Goal: Task Accomplishment & Management: Manage account settings

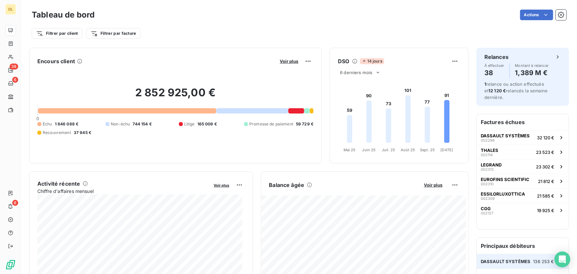
click at [507, 258] on div "DASSAULT SYSTÈMES 136 253 €" at bounding box center [523, 261] width 92 height 15
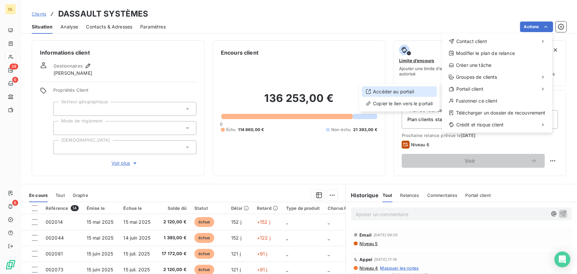
click at [414, 92] on div "Accéder au portail" at bounding box center [399, 91] width 75 height 11
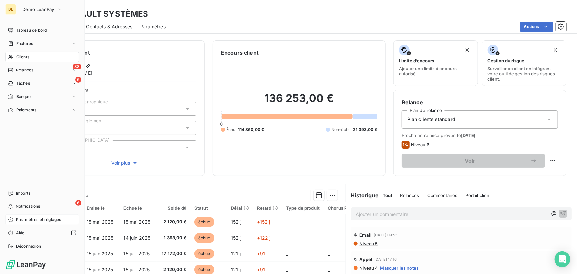
click at [24, 217] on span "Paramètres et réglages" at bounding box center [38, 220] width 45 height 6
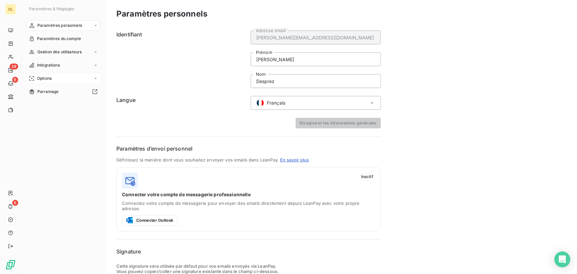
click at [52, 80] on span "Options" at bounding box center [44, 78] width 15 height 6
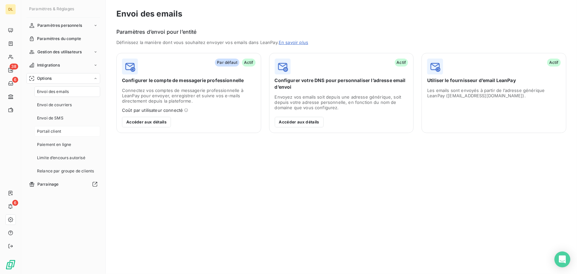
click at [49, 130] on span "Portail client" at bounding box center [49, 131] width 24 height 6
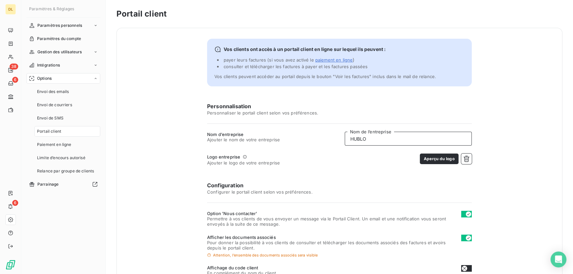
click at [402, 140] on input "HUBLO" at bounding box center [408, 139] width 127 height 14
type input "ERES"
click at [466, 155] on button "button" at bounding box center [466, 158] width 11 height 11
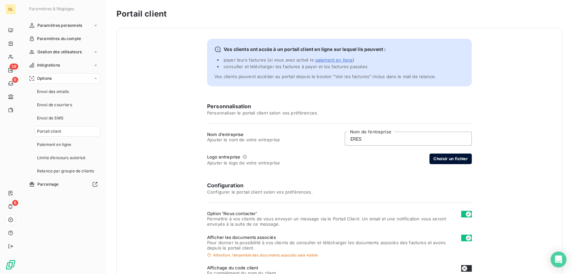
click at [464, 158] on button "Choisir un fichier" at bounding box center [450, 158] width 42 height 11
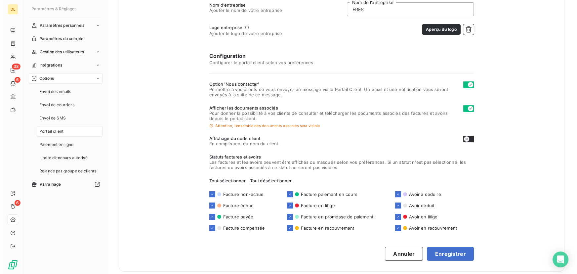
scroll to position [135, 0]
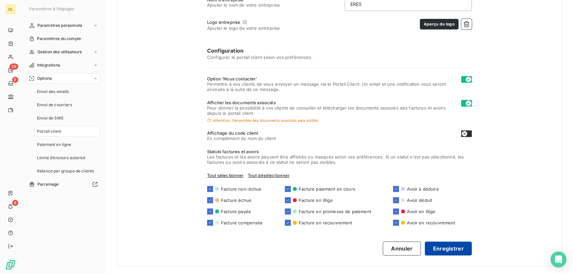
click at [446, 253] on button "Enregistrer" at bounding box center [448, 248] width 47 height 14
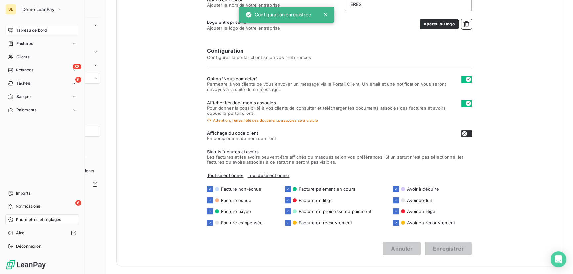
click at [13, 29] on div "Tableau de bord" at bounding box center [42, 30] width 74 height 11
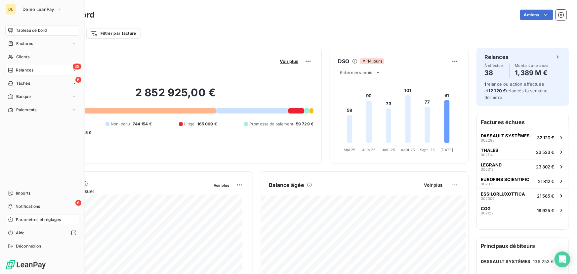
click at [17, 70] on span "Relances" at bounding box center [25, 70] width 18 height 6
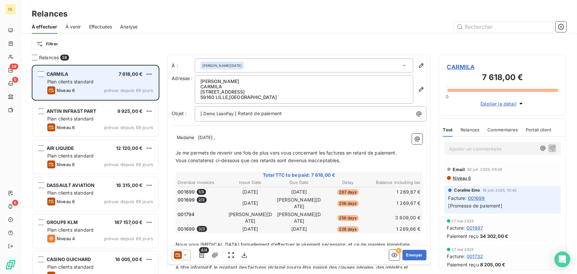
scroll to position [205, 123]
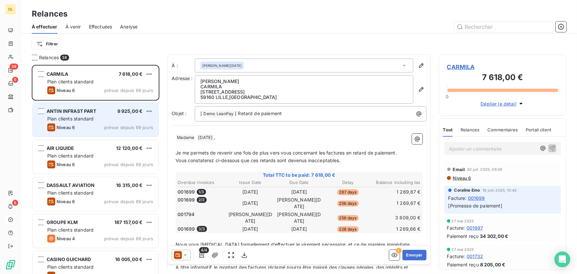
click at [78, 132] on div "ANTIN INFRAST PART 9 925,00 € Plan clients standard Niveau 6 prévue depuis 69 j…" at bounding box center [96, 120] width 126 height 34
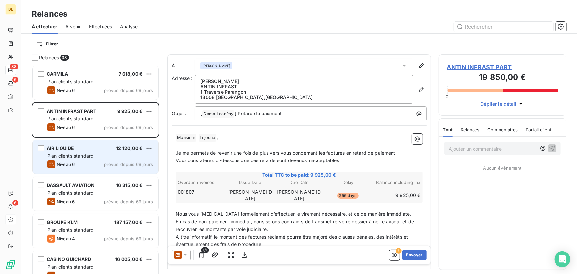
click at [87, 152] on div "AIR LIQUIDE 12 120,00 € Plan clients standard Niveau 6 prévue depuis 69 jours" at bounding box center [96, 157] width 126 height 34
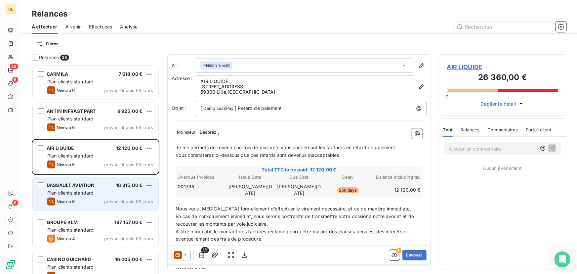
click at [91, 193] on span "Plan clients standard" at bounding box center [70, 193] width 46 height 6
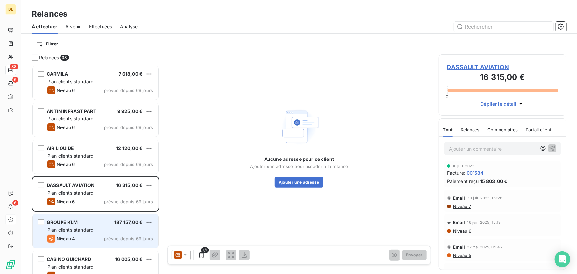
click at [104, 229] on div "Plan clients standard" at bounding box center [100, 230] width 106 height 7
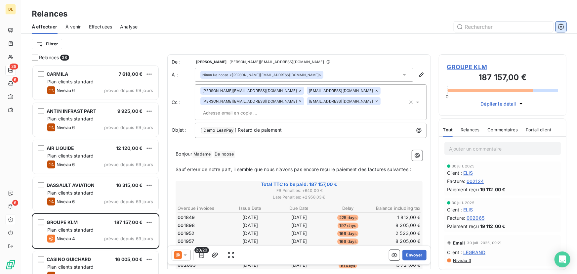
click at [558, 25] on button "button" at bounding box center [561, 27] width 11 height 11
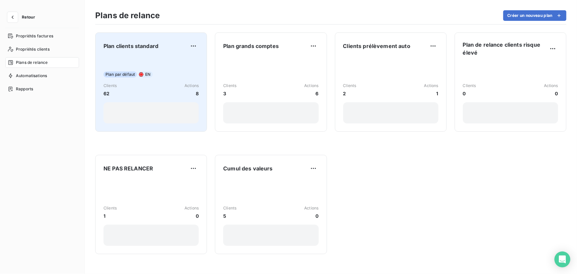
click at [166, 71] on div "Plan par défaut EN Clients 62 Actions 8" at bounding box center [151, 90] width 95 height 67
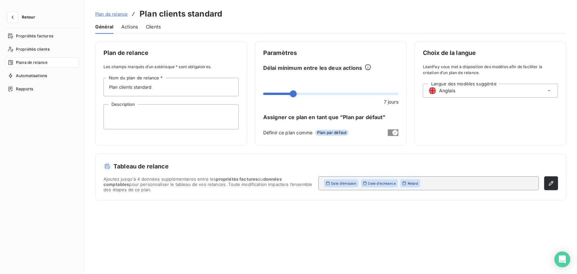
click at [479, 87] on div "Langue des modèles suggérée Anglais" at bounding box center [490, 91] width 135 height 14
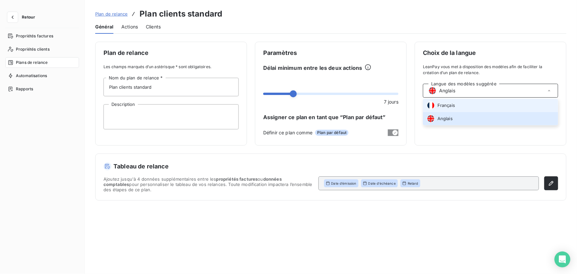
click at [448, 105] on span "Français" at bounding box center [447, 105] width 18 height 6
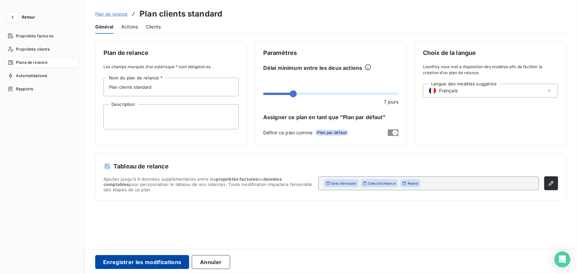
click at [147, 260] on button "Enregistrer les modifications" at bounding box center [142, 262] width 94 height 14
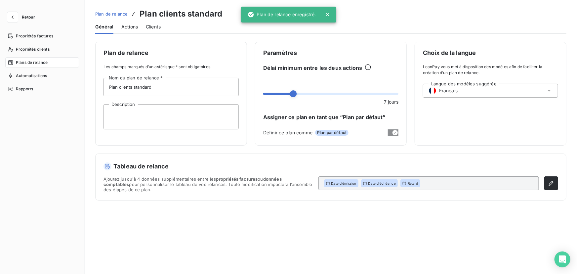
click at [37, 63] on span "Plans de relance" at bounding box center [32, 63] width 32 height 6
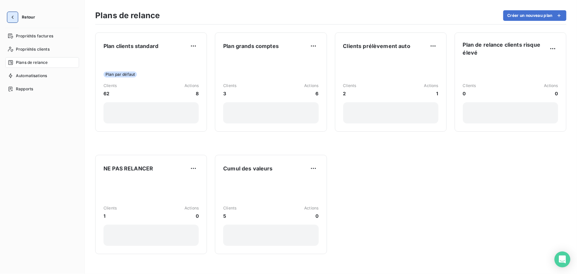
click at [12, 12] on button "button" at bounding box center [12, 17] width 11 height 11
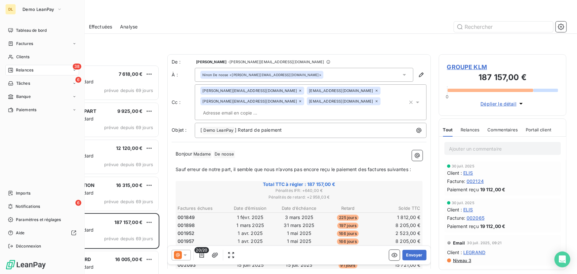
scroll to position [205, 123]
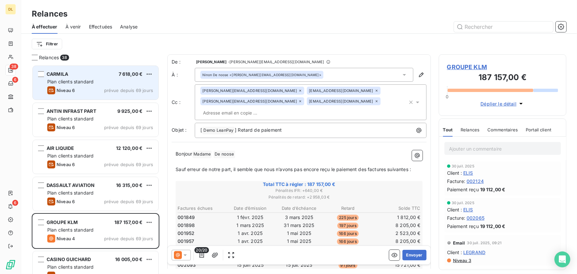
click at [91, 82] on span "Plan clients standard" at bounding box center [70, 82] width 46 height 6
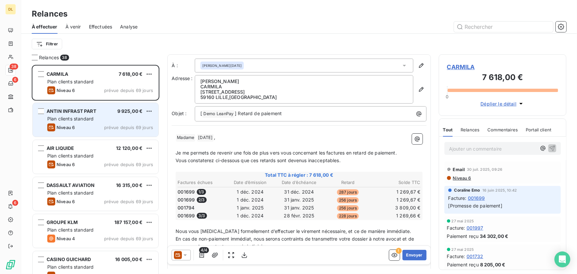
click at [100, 122] on div "Plan clients standard" at bounding box center [100, 118] width 106 height 7
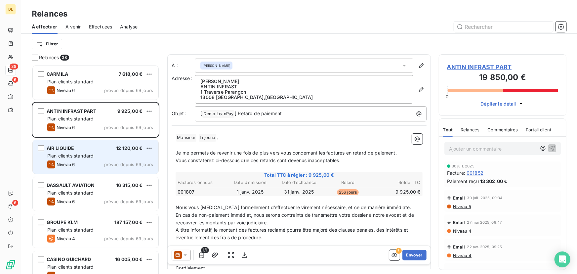
click at [99, 154] on div "Plan clients standard" at bounding box center [100, 156] width 106 height 7
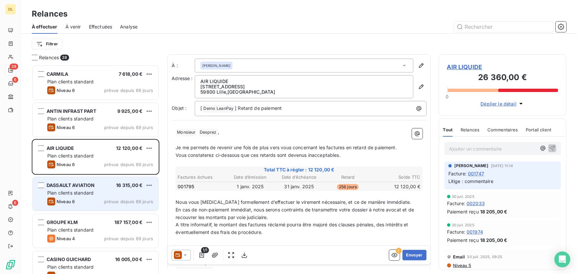
click at [102, 182] on div "DASSAULT AVIATION 16 315,00 € Plan clients standard Niveau 6 prévue depuis 69 j…" at bounding box center [96, 194] width 126 height 34
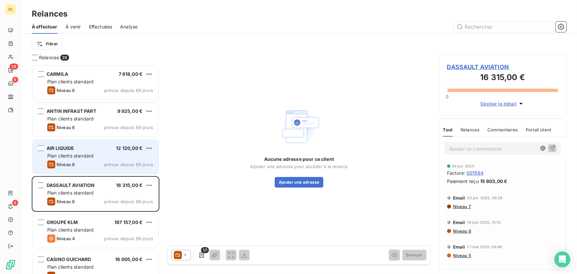
click at [98, 156] on div "Plan clients standard" at bounding box center [100, 156] width 106 height 7
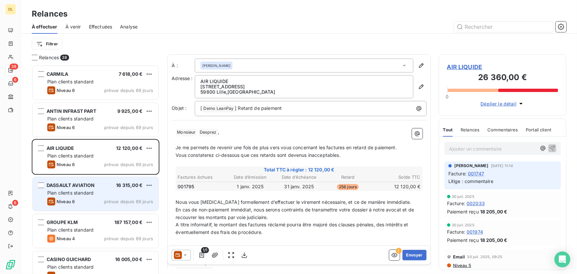
click at [103, 195] on div "Plan clients standard" at bounding box center [100, 193] width 106 height 7
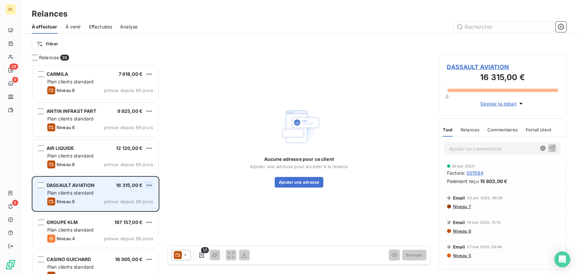
click at [147, 185] on html "DL 38 6 6 Relances À effectuer À venir Effectuées Analyse Filtrer Relances 38 C…" at bounding box center [288, 137] width 577 height 274
click at [125, 209] on div "Passer cette action" at bounding box center [120, 210] width 59 height 11
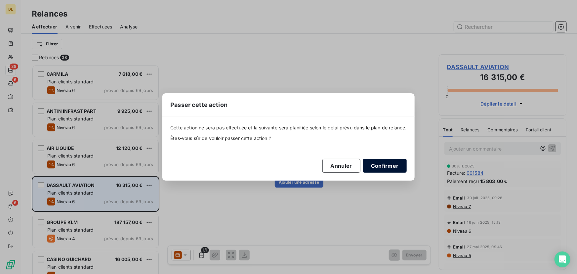
click at [396, 160] on div "Cette action ne sera pas effectuée et la suivante sera planifiée selon le délai…" at bounding box center [288, 148] width 237 height 48
click at [399, 163] on button "Confirmer" at bounding box center [385, 166] width 44 height 14
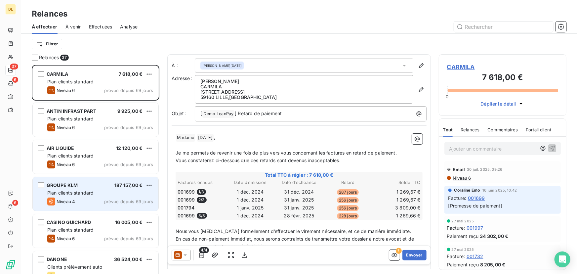
click at [79, 191] on span "Plan clients standard" at bounding box center [70, 193] width 46 height 6
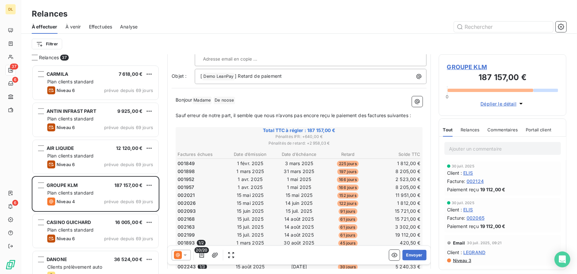
scroll to position [90, 0]
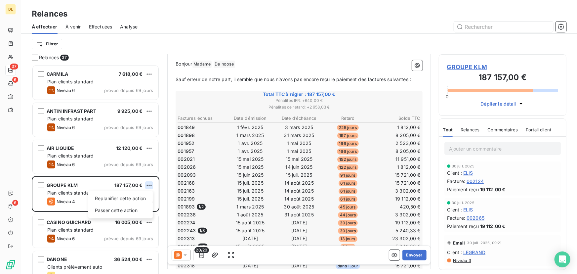
click at [149, 184] on html "DL 37 6 6 Relances À effectuer À venir Effectuées Analyse Filtrer Relances 37 C…" at bounding box center [288, 137] width 577 height 274
click at [129, 208] on div "Passer cette action" at bounding box center [120, 210] width 59 height 11
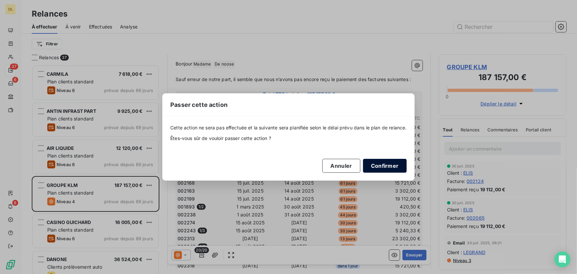
click at [385, 164] on button "Confirmer" at bounding box center [385, 166] width 44 height 14
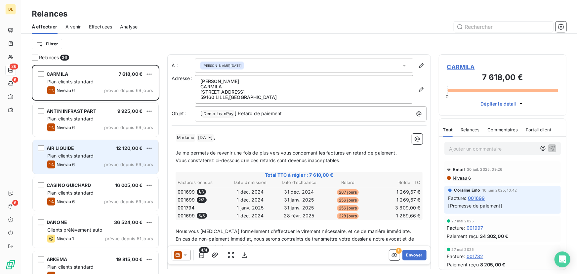
click at [124, 158] on div "Plan clients standard" at bounding box center [100, 156] width 106 height 7
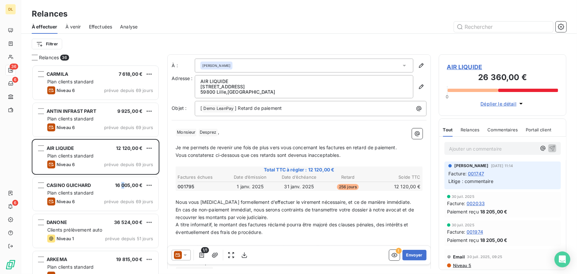
click at [122, 186] on span "16 005,00 €" at bounding box center [128, 185] width 27 height 6
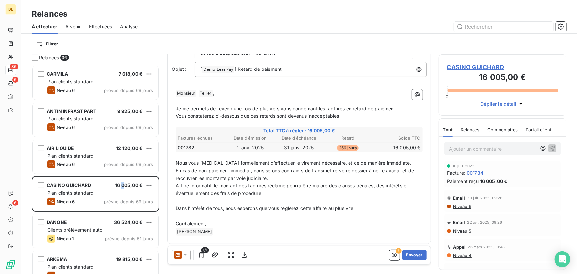
scroll to position [40, 0]
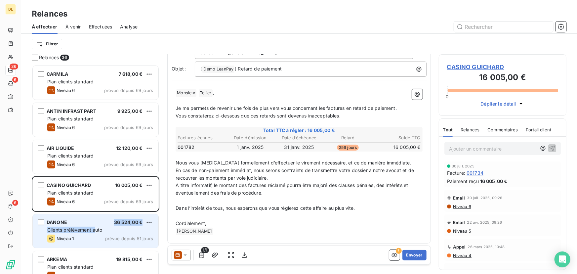
click at [96, 227] on div "DANONE 36 524,00 € Clients prélèvement auto Niveau 1 prévue depuis 51 jours" at bounding box center [96, 231] width 126 height 34
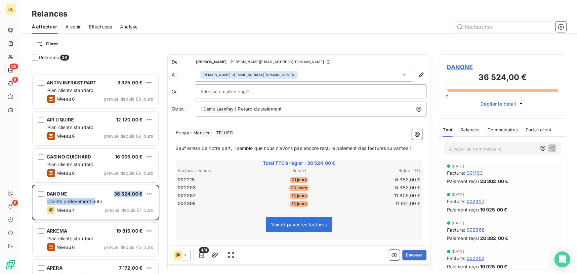
scroll to position [90, 0]
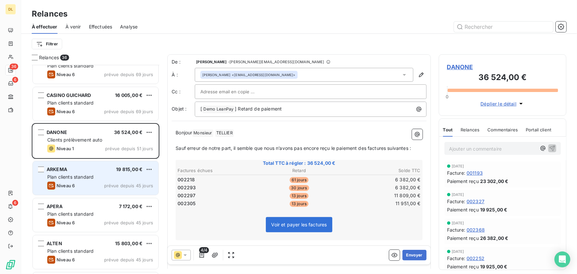
click at [121, 179] on div "Plan clients standard" at bounding box center [100, 177] width 106 height 7
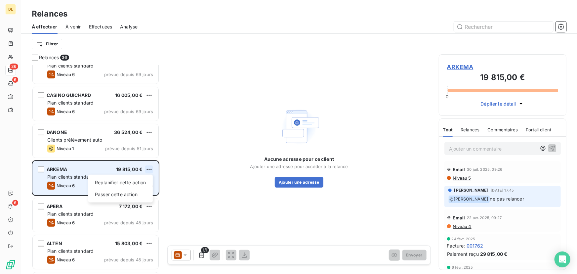
click at [149, 169] on html "DL 36 6 6 Relances À effectuer À venir Effectuées Analyse Filtrer Relances 36 A…" at bounding box center [288, 137] width 577 height 274
click at [136, 193] on div "Passer cette action" at bounding box center [120, 194] width 59 height 11
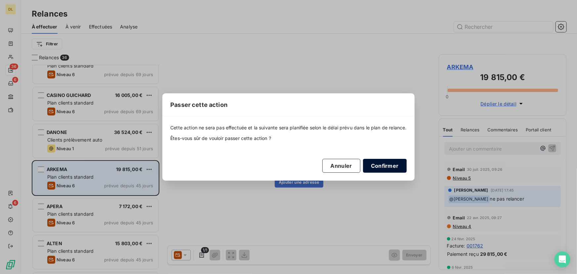
click at [379, 161] on button "Confirmer" at bounding box center [385, 166] width 44 height 14
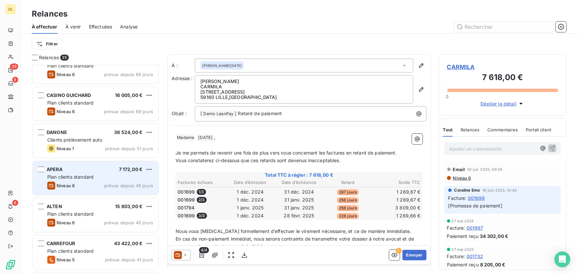
click at [98, 179] on div "Plan clients standard" at bounding box center [100, 177] width 106 height 7
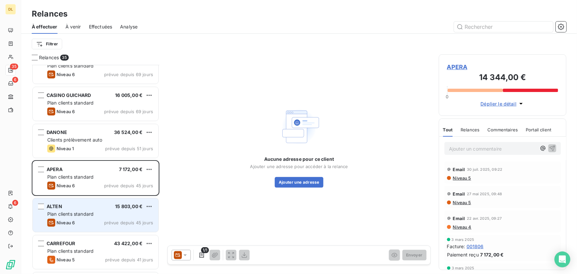
click at [93, 204] on div "ALTEN 15 803,00 €" at bounding box center [100, 206] width 106 height 6
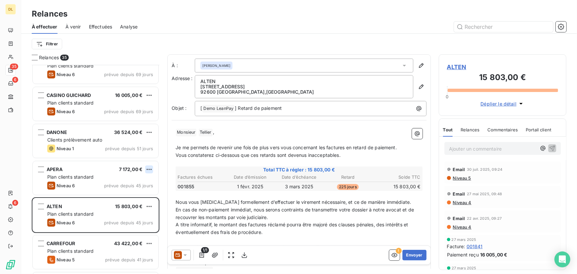
click at [148, 167] on html "DL 35 6 6 Relances À effectuer À venir Effectuées Analyse Filtrer Relances 35 A…" at bounding box center [288, 137] width 577 height 274
click at [131, 192] on div "Passer cette action" at bounding box center [120, 194] width 59 height 11
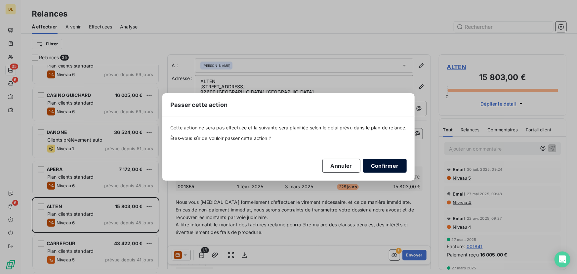
click at [405, 162] on button "Confirmer" at bounding box center [385, 166] width 44 height 14
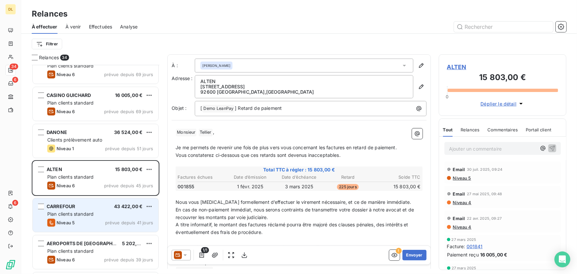
click at [78, 202] on div "CARREFOUR 43 422,00 € Plan clients standard Niveau 5 prévue depuis 41 jours" at bounding box center [96, 215] width 126 height 34
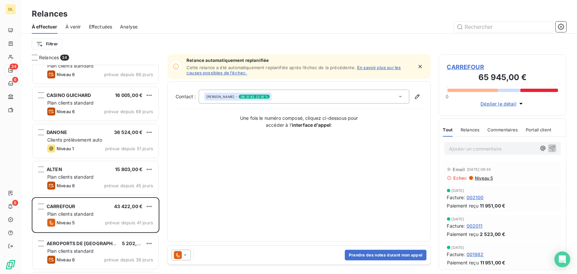
click at [380, 69] on link "En savoir plus sur les causes possibles de l’échec." at bounding box center [294, 70] width 214 height 11
click at [332, 95] on div "[PERSON_NAME] - 06 31 82 23 16" at bounding box center [304, 97] width 211 height 14
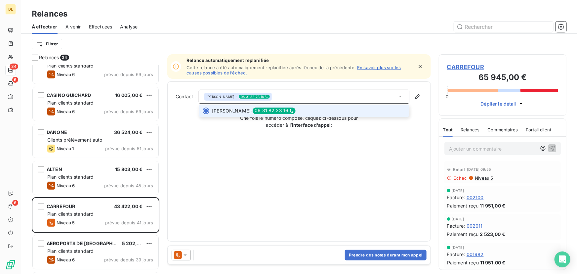
click at [331, 95] on div "[PERSON_NAME] - 06 31 82 23 16" at bounding box center [304, 97] width 211 height 14
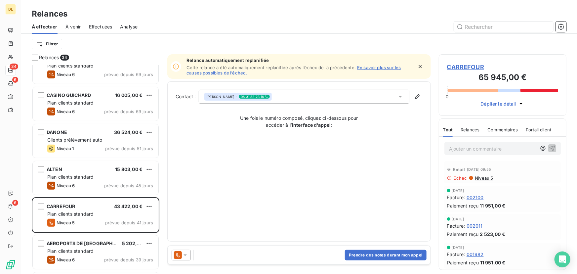
click at [463, 66] on span "CARREFOUR" at bounding box center [502, 67] width 111 height 9
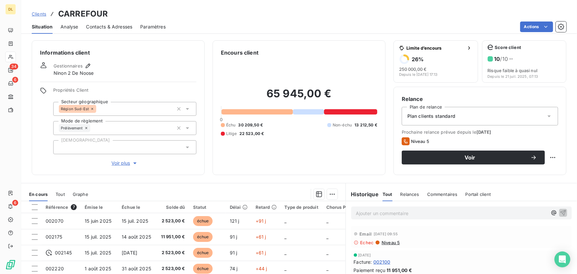
click at [133, 24] on div "Situation Analyse Contacts & Adresses Paramètres Actions" at bounding box center [299, 27] width 556 height 14
click at [130, 24] on span "Contacts & Adresses" at bounding box center [109, 26] width 46 height 7
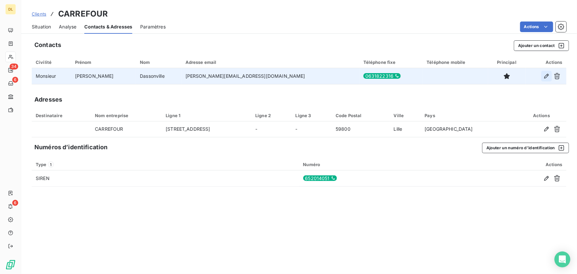
click at [548, 78] on icon "button" at bounding box center [547, 76] width 7 height 7
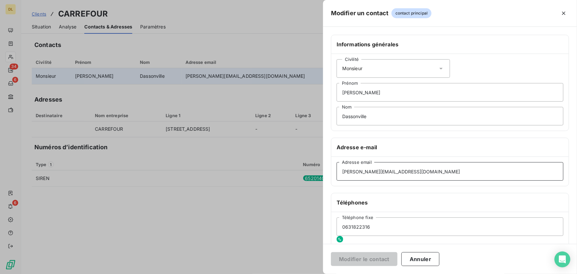
drag, startPoint x: 351, startPoint y: 171, endPoint x: 339, endPoint y: 172, distance: 12.6
click at [339, 172] on input "[PERSON_NAME][EMAIL_ADDRESS][DOMAIN_NAME]" at bounding box center [450, 171] width 227 height 19
type input "[PERSON_NAME][EMAIL_ADDRESS][DOMAIN_NAME]"
click at [370, 258] on button "Modifier le contact" at bounding box center [364, 259] width 66 height 14
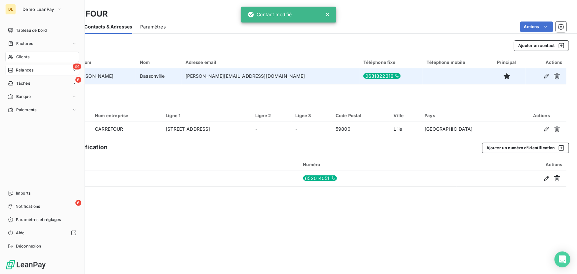
click at [27, 73] on div "34 Relances" at bounding box center [42, 70] width 74 height 11
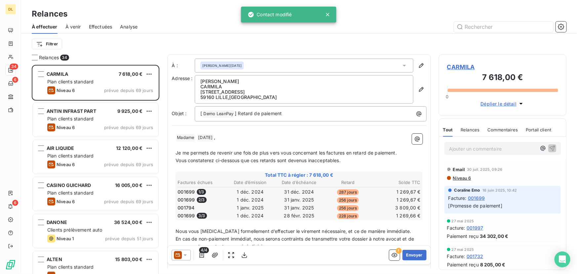
scroll to position [205, 123]
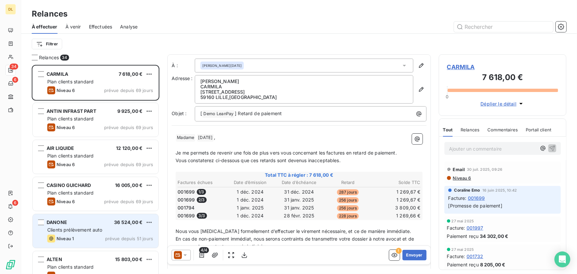
click at [82, 234] on div "DANONE 36 524,00 € Clients prélèvement auto Niveau 1 prévue depuis 51 jours" at bounding box center [96, 231] width 126 height 34
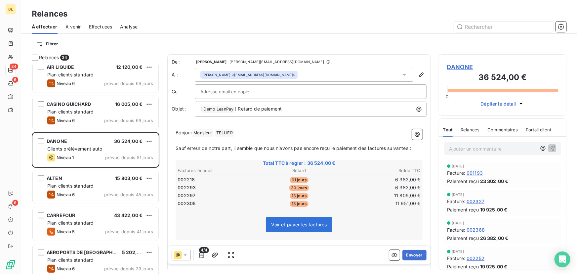
scroll to position [90, 0]
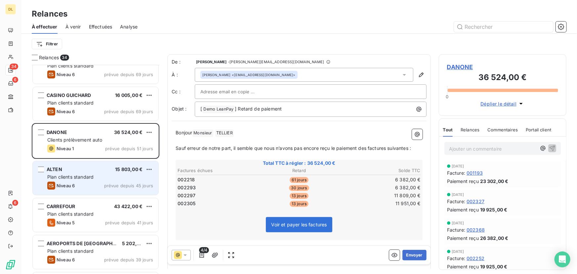
click at [88, 188] on div "Niveau 6 prévue depuis 45 jours" at bounding box center [100, 186] width 106 height 8
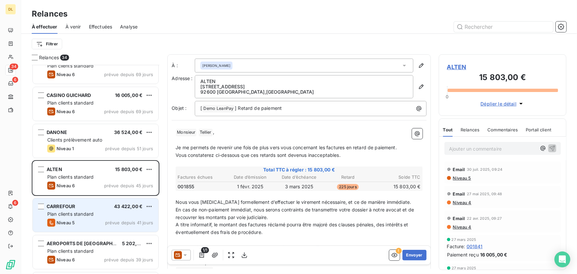
click at [89, 198] on div "CARREFOUR 43 422,00 € Plan clients standard Niveau 5 prévue depuis 41 jours" at bounding box center [96, 215] width 126 height 34
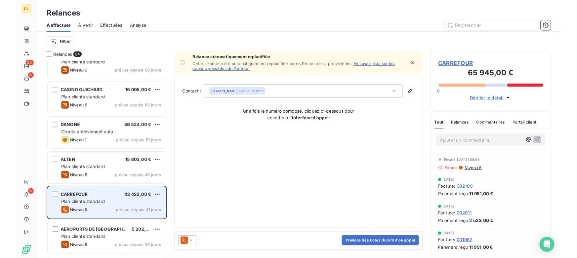
scroll to position [120, 0]
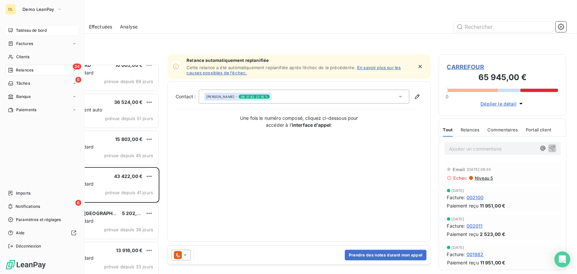
click at [13, 31] on div "Tableau de bord" at bounding box center [42, 30] width 74 height 11
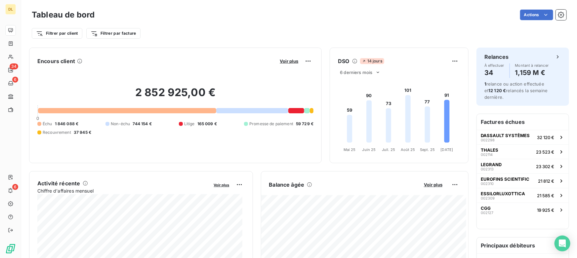
click at [212, 24] on div "Filtrer par client Filtrer par facture" at bounding box center [299, 31] width 535 height 18
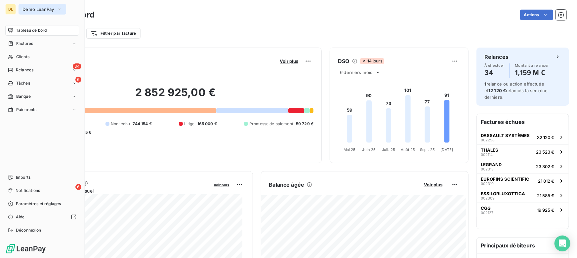
click at [40, 10] on span "Demo LeanPay" at bounding box center [38, 9] width 32 height 5
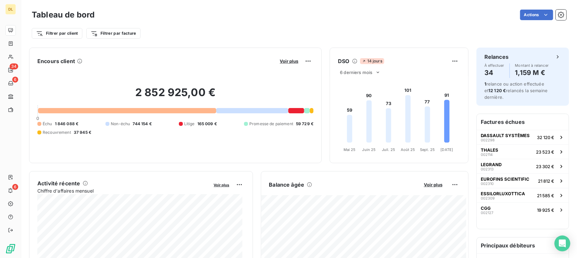
click at [191, 18] on div "Actions" at bounding box center [335, 15] width 464 height 11
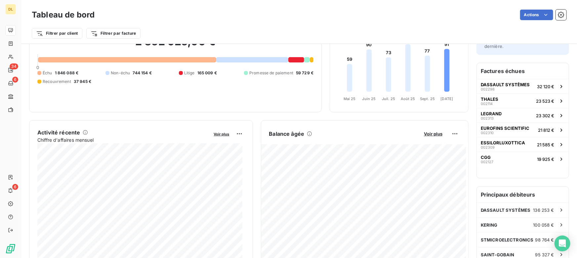
scroll to position [61, 0]
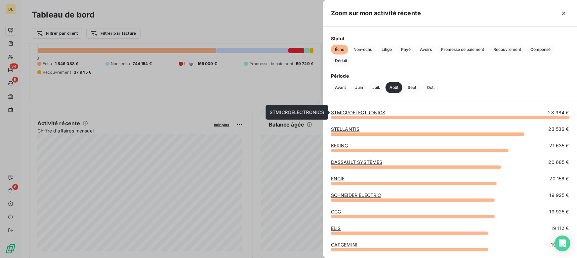
click at [347, 110] on link "STMICROELECTRONICS" at bounding box center [358, 113] width 55 height 6
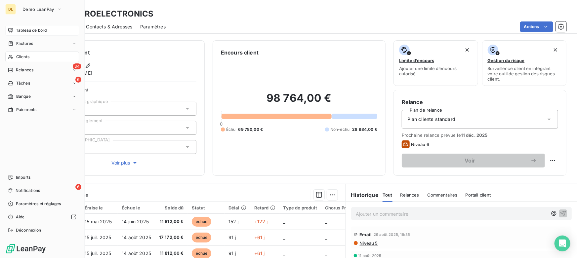
click at [23, 30] on span "Tableau de bord" at bounding box center [31, 30] width 31 height 6
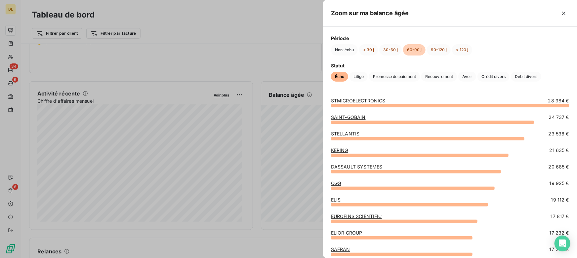
click at [275, 119] on div at bounding box center [288, 129] width 577 height 258
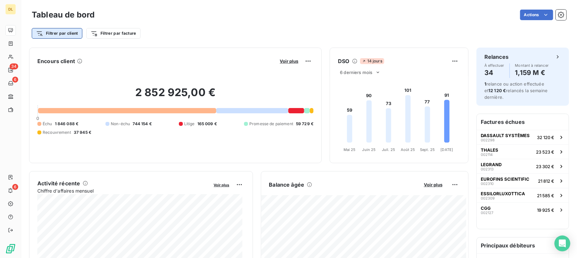
click at [61, 36] on html "DL 34 6 6 Tableau de bord Actions Filtrer par client Filtrer par facture Encour…" at bounding box center [288, 129] width 577 height 258
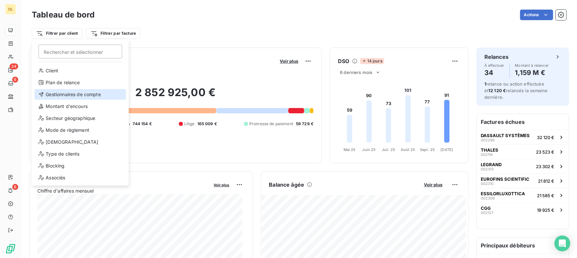
click at [56, 93] on div "Gestionnaires de compte" at bounding box center [80, 94] width 92 height 11
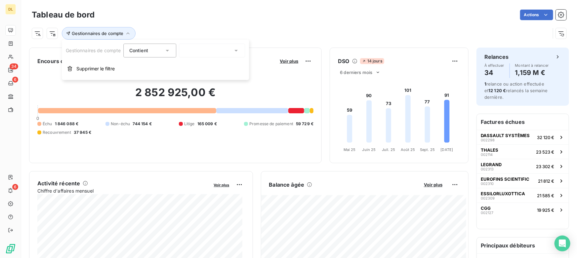
click at [197, 49] on div at bounding box center [212, 51] width 66 height 14
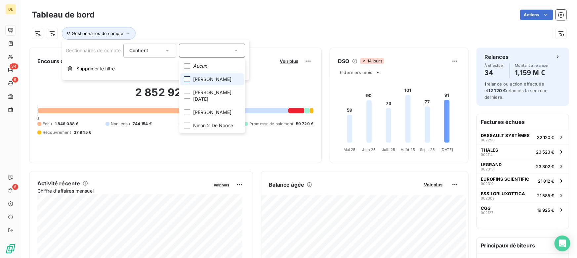
click at [189, 79] on div at bounding box center [188, 79] width 6 height 6
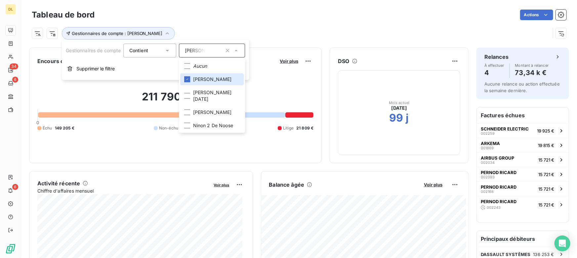
click at [320, 23] on div "Gestionnaires de compte : [PERSON_NAME]" at bounding box center [299, 31] width 535 height 18
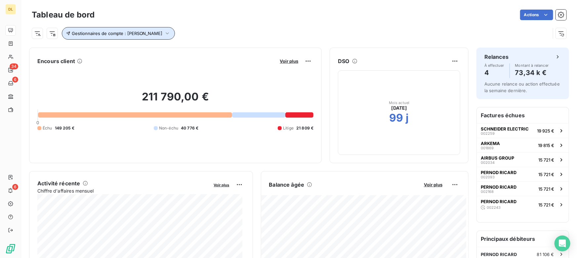
click at [120, 35] on span "Gestionnaires de compte : [PERSON_NAME]" at bounding box center [117, 33] width 91 height 5
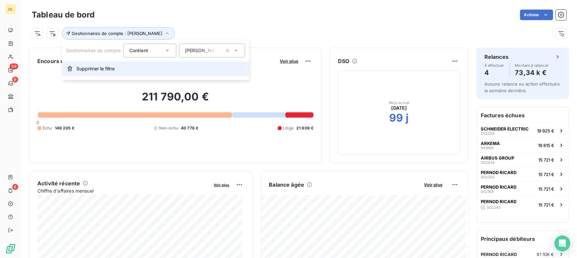
click at [102, 72] on button "Supprimer le filtre" at bounding box center [155, 69] width 187 height 15
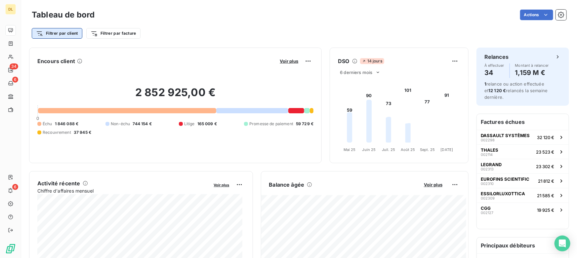
click at [46, 36] on html "DL 34 6 6 Tableau de bord Actions Filtrer par client Filtrer par facture Encour…" at bounding box center [288, 129] width 577 height 258
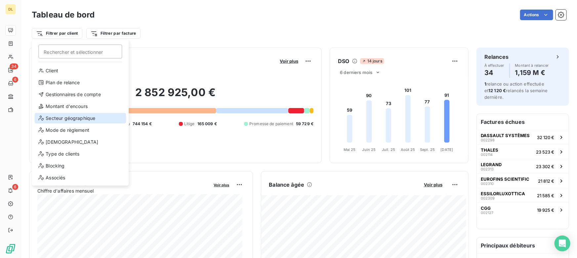
click at [68, 119] on div "Secteur géographique" at bounding box center [80, 118] width 92 height 11
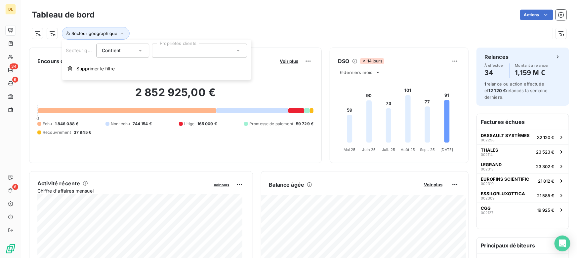
click at [170, 50] on div at bounding box center [199, 51] width 95 height 14
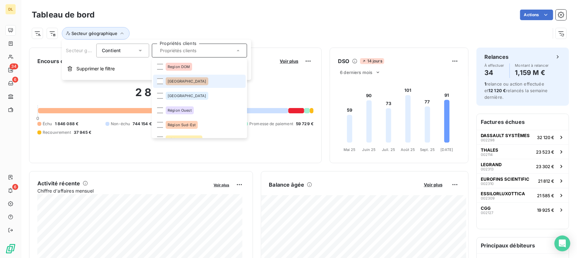
click at [172, 80] on span "[GEOGRAPHIC_DATA]" at bounding box center [187, 81] width 39 height 4
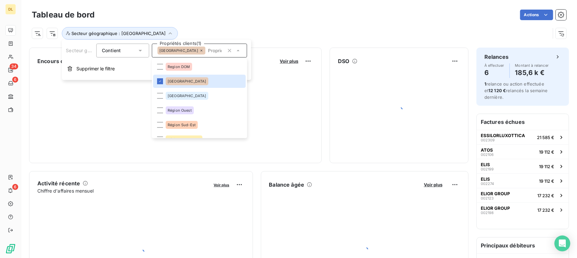
click at [287, 30] on div "Secteur géographique : [GEOGRAPHIC_DATA]" at bounding box center [291, 33] width 519 height 13
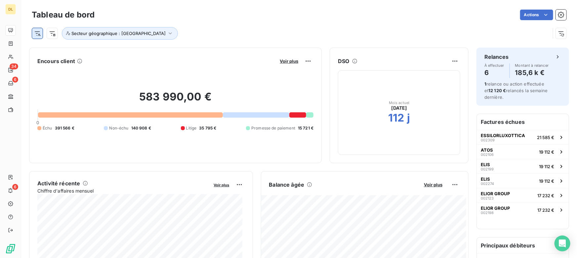
click at [39, 33] on html "DL 34 6 6 Tableau de bord Actions Secteur géographique : Région Est Encours cli…" at bounding box center [288, 129] width 577 height 258
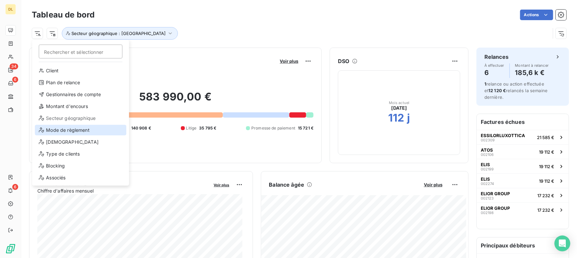
click at [69, 131] on div "Mode de règlement" at bounding box center [81, 130] width 92 height 11
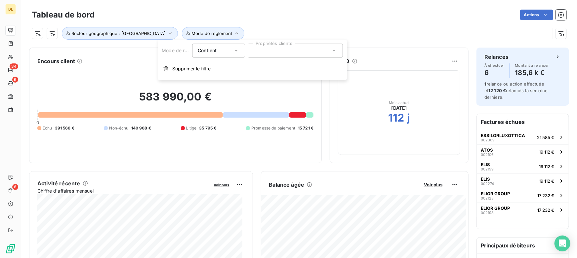
click at [265, 46] on div at bounding box center [295, 51] width 95 height 14
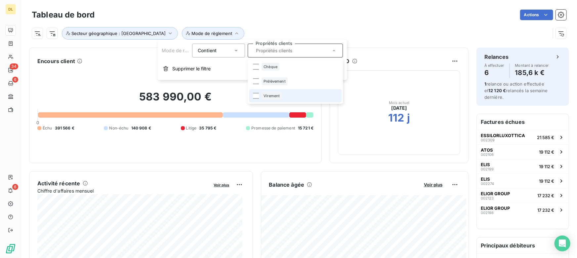
click at [275, 96] on span "Virement" at bounding box center [272, 96] width 16 height 4
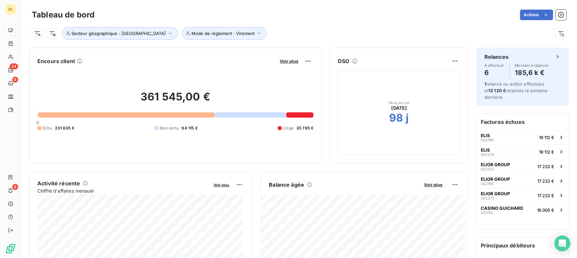
click at [373, 4] on div "Tableau de bord Actions Secteur géographique : Région Est Mode de règlement : V…" at bounding box center [299, 22] width 556 height 44
click at [89, 31] on span "Secteur géographique : [GEOGRAPHIC_DATA]" at bounding box center [118, 33] width 94 height 5
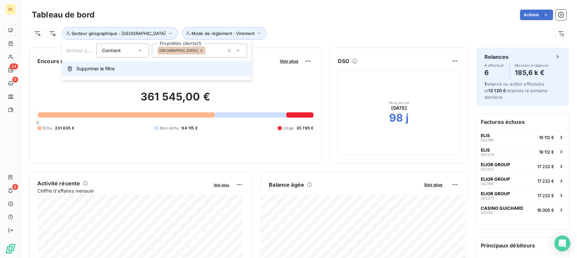
click at [98, 67] on span "Supprimer le filtre" at bounding box center [95, 68] width 38 height 7
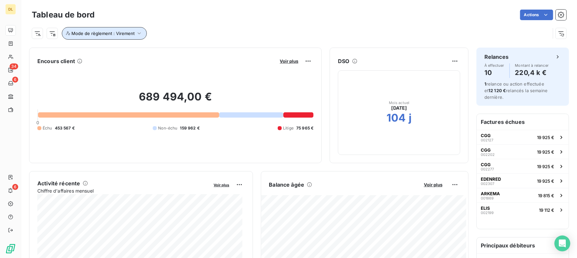
click at [123, 35] on span "Mode de règlement : Virement" at bounding box center [102, 33] width 63 height 5
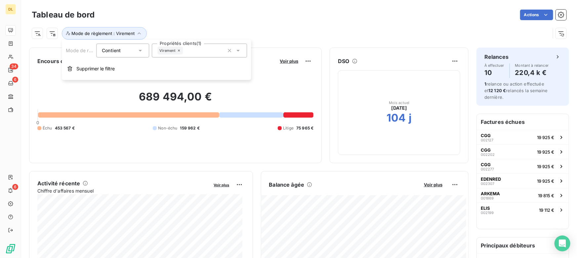
drag, startPoint x: 95, startPoint y: 69, endPoint x: 57, endPoint y: 67, distance: 38.1
click at [94, 69] on span "Supprimer le filtre" at bounding box center [95, 68] width 38 height 7
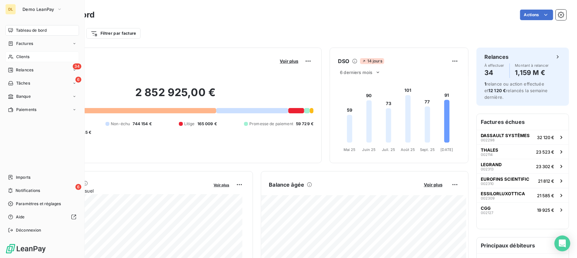
click at [20, 56] on span "Clients" at bounding box center [22, 57] width 13 height 6
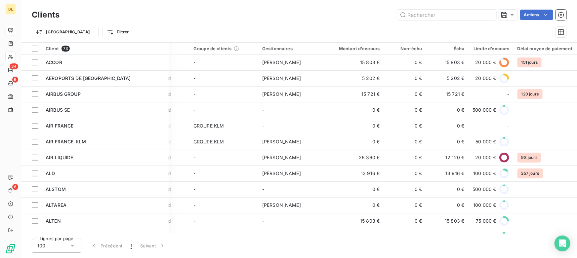
scroll to position [0, 47]
click at [180, 17] on div "Actions" at bounding box center [316, 15] width 499 height 11
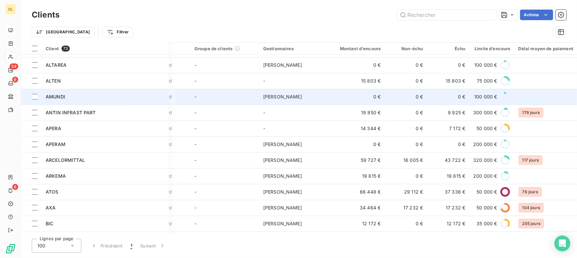
scroll to position [210, 47]
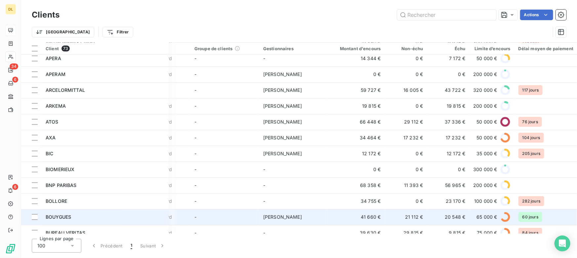
click at [62, 214] on div "BOUYGUES" at bounding box center [105, 217] width 119 height 7
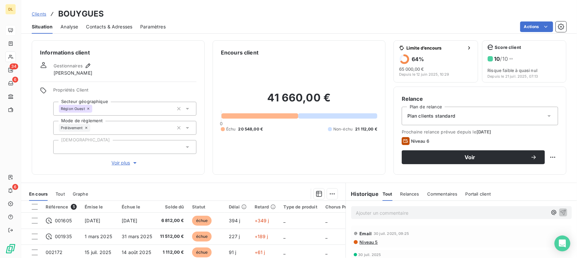
drag, startPoint x: 54, startPoint y: 71, endPoint x: 87, endPoint y: 73, distance: 33.8
click at [87, 73] on div "Gestionnaires [PERSON_NAME]" at bounding box center [73, 69] width 39 height 15
click at [89, 73] on div "Gestionnaires [PERSON_NAME]" at bounding box center [73, 69] width 39 height 15
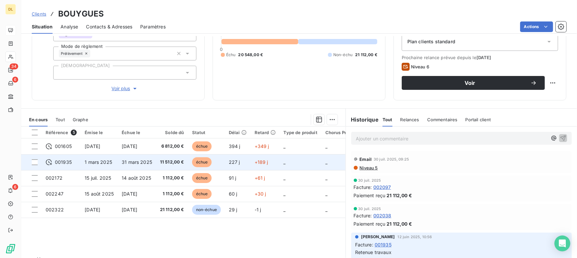
scroll to position [90, 0]
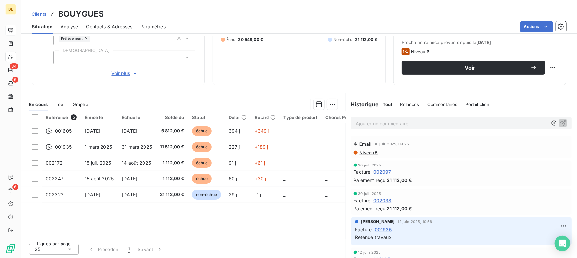
click at [60, 106] on span "Tout" at bounding box center [60, 104] width 9 height 5
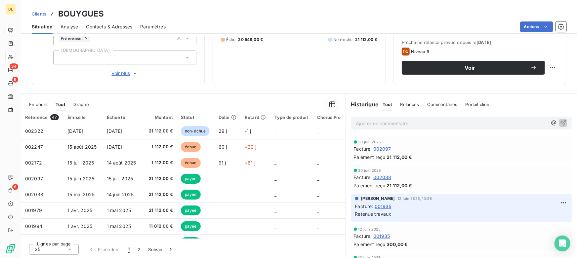
scroll to position [0, 0]
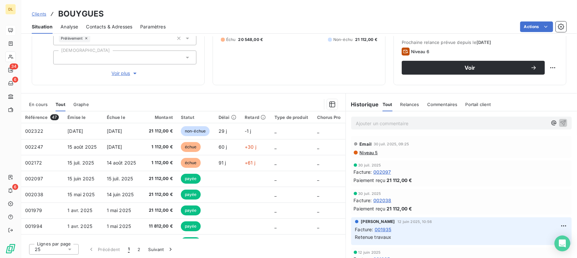
click at [369, 122] on p "Ajouter un commentaire ﻿" at bounding box center [452, 123] width 192 height 8
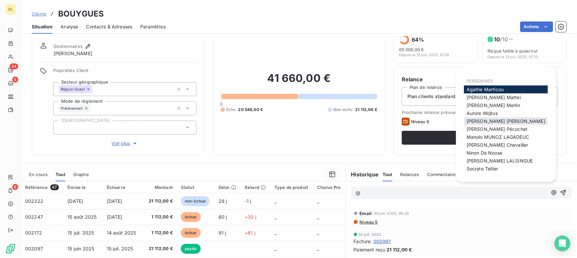
scroll to position [30, 0]
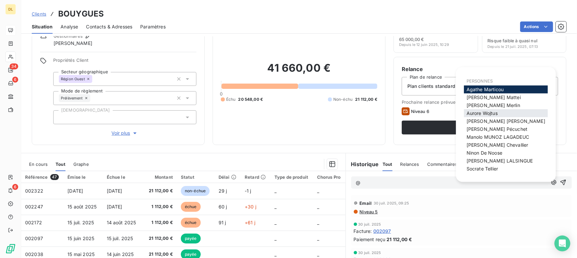
click at [495, 115] on span "[PERSON_NAME]" at bounding box center [482, 113] width 31 height 6
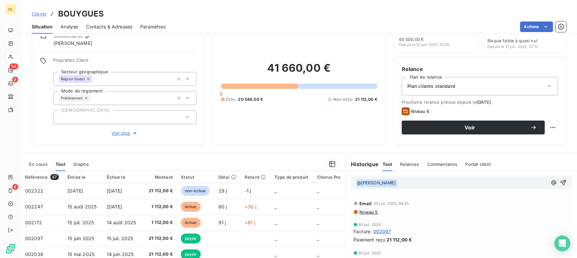
click at [387, 185] on span "@ [PERSON_NAME] ﻿" at bounding box center [376, 184] width 41 height 8
click at [392, 183] on p "﻿ @ [PERSON_NAME] ﻿ ﻿" at bounding box center [452, 183] width 192 height 8
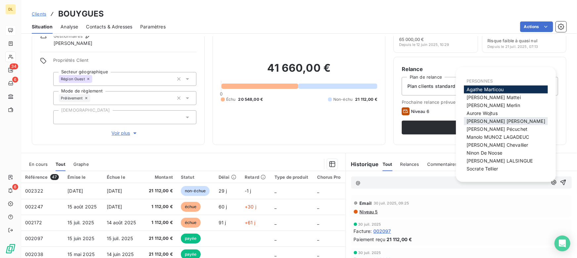
click at [476, 120] on span "[PERSON_NAME]" at bounding box center [506, 121] width 79 height 6
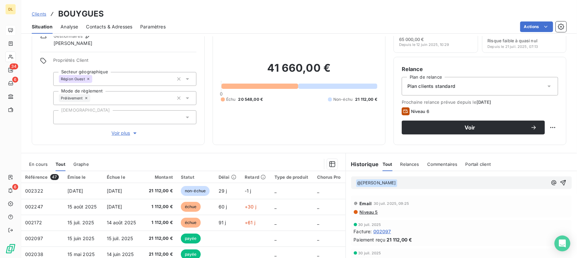
click at [394, 184] on p "﻿ @ [PERSON_NAME] ﻿ ﻿" at bounding box center [452, 183] width 192 height 8
click at [411, 181] on span "lisuhdrigushlijghsljihgjl" at bounding box center [422, 183] width 49 height 6
click at [412, 180] on span "lisuhdrigushlijghsljihgjl" at bounding box center [422, 183] width 49 height 6
click at [36, 164] on span "En cours" at bounding box center [38, 164] width 19 height 5
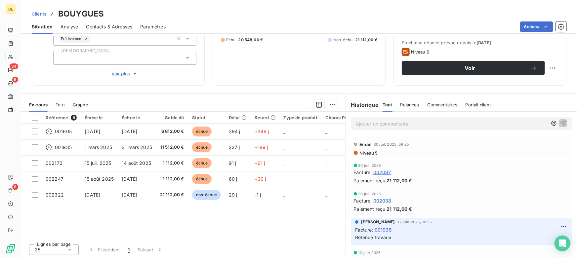
scroll to position [90, 0]
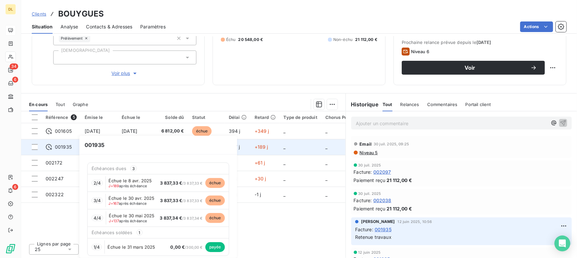
click at [68, 147] on span "001935" at bounding box center [63, 147] width 17 height 7
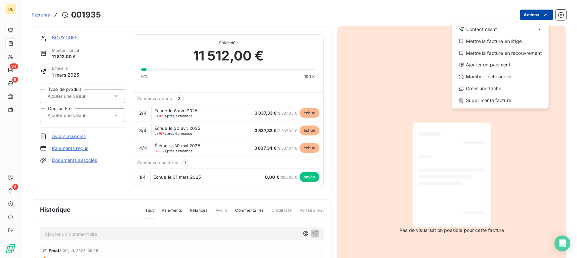
click at [526, 16] on html "DL 34 6 6 Factures [DRIVERS_LICENSE_NUMBER] Actions Contact client Mettre la fa…" at bounding box center [288, 129] width 577 height 258
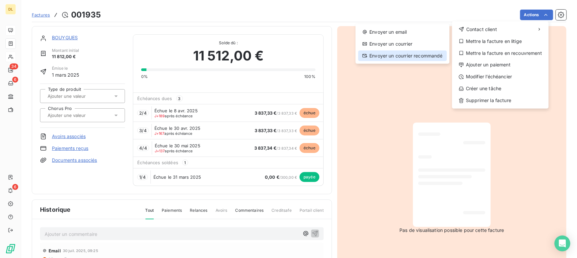
click at [397, 55] on div "Envoyer un courrier recommandé" at bounding box center [402, 56] width 89 height 11
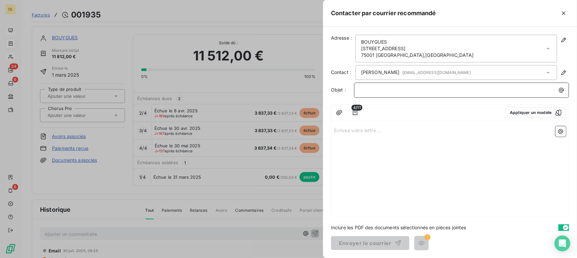
click at [382, 88] on p "﻿" at bounding box center [463, 90] width 207 height 8
click at [368, 127] on p "Écrivez votre lettre ... ﻿" at bounding box center [450, 130] width 232 height 8
click at [565, 14] on icon "button" at bounding box center [563, 13] width 3 height 3
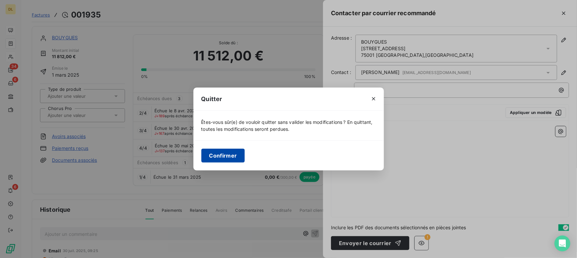
click at [227, 155] on button "Confirmer" at bounding box center [223, 156] width 44 height 14
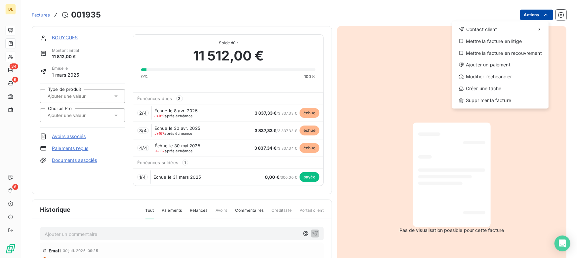
click at [534, 17] on html "DL 34 6 6 Factures [DRIVERS_LICENSE_NUMBER] Actions Contact client Mettre la fa…" at bounding box center [288, 129] width 577 height 258
click at [485, 40] on div "Mettre la facture en litige" at bounding box center [500, 41] width 91 height 11
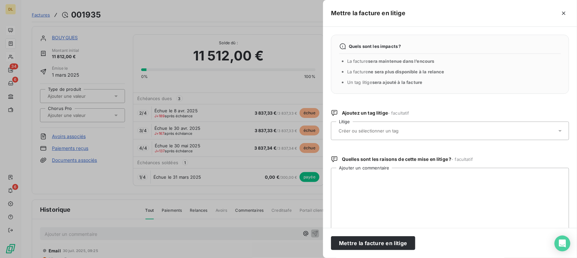
click at [384, 132] on input "text" at bounding box center [386, 131] width 96 height 6
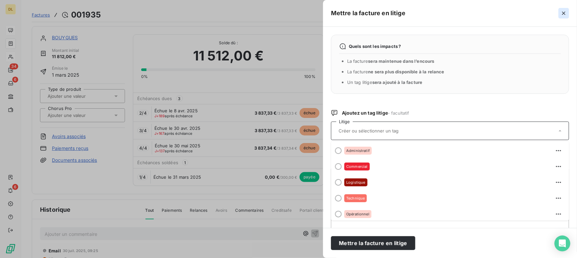
click at [561, 12] on icon "button" at bounding box center [564, 13] width 7 height 7
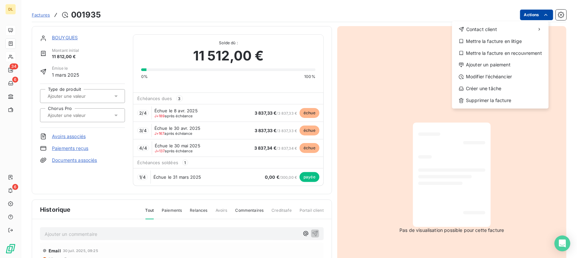
click at [537, 17] on html "DL 34 6 6 Factures [DRIVERS_LICENSE_NUMBER] Actions Contact client Mettre la fa…" at bounding box center [288, 129] width 577 height 258
click at [488, 52] on div "Mettre la facture en recouvrement" at bounding box center [500, 53] width 91 height 11
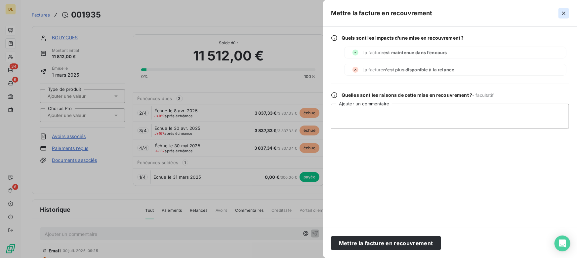
click at [565, 10] on icon "button" at bounding box center [564, 13] width 7 height 7
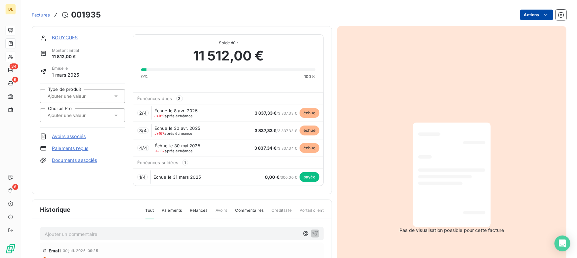
click at [536, 15] on html "DL 34 6 6 Factures [DRIVERS_LICENSE_NUMBER] Actions BOUYGUES Montant initial 11…" at bounding box center [288, 129] width 577 height 258
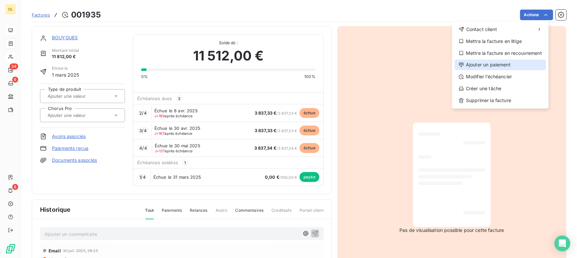
click at [479, 65] on div "Ajouter un paiement" at bounding box center [500, 65] width 91 height 11
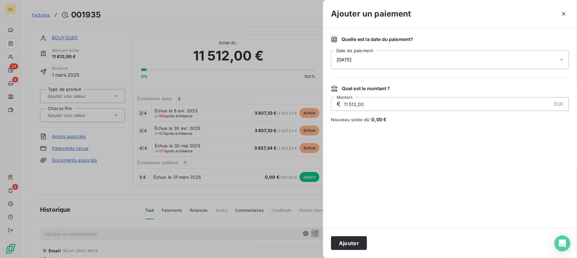
click at [352, 60] on span "[DATE]" at bounding box center [344, 59] width 15 height 5
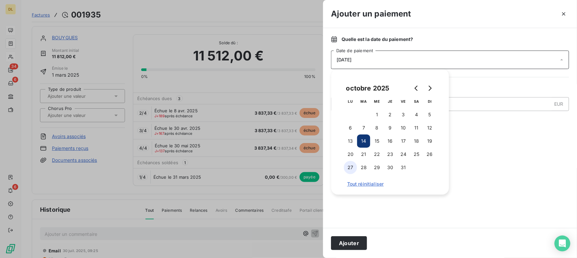
click at [349, 168] on button "27" at bounding box center [350, 167] width 13 height 13
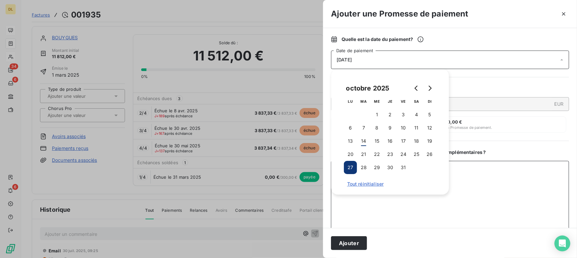
drag, startPoint x: 487, startPoint y: 185, endPoint x: 398, endPoint y: 230, distance: 100.0
click at [487, 185] on textarea "Ajouter un commentaire ( facultatif )" at bounding box center [450, 195] width 238 height 69
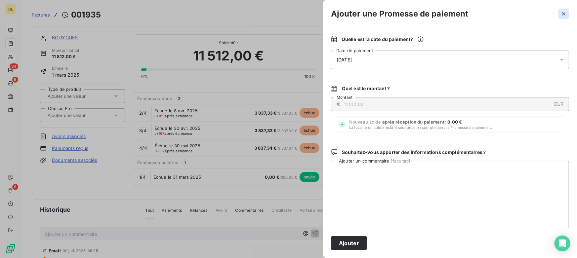
click at [562, 16] on icon "button" at bounding box center [564, 14] width 7 height 7
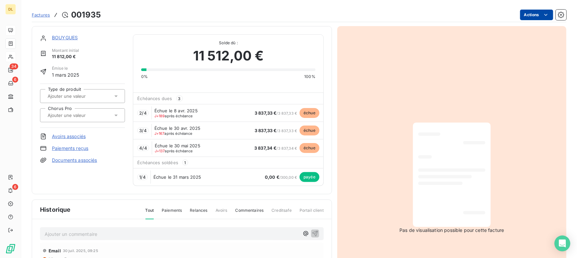
click at [533, 15] on html "DL 34 6 6 Factures [DRIVERS_LICENSE_NUMBER] Actions BOUYGUES Montant initial 11…" at bounding box center [288, 129] width 577 height 258
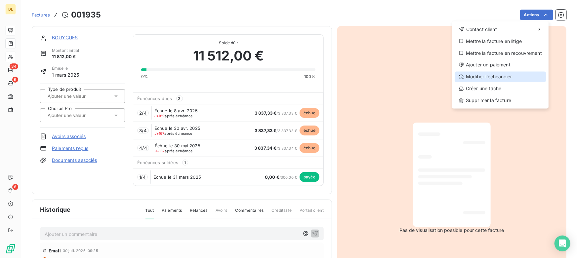
click at [480, 79] on div "Modifier l’échéancier" at bounding box center [500, 77] width 91 height 11
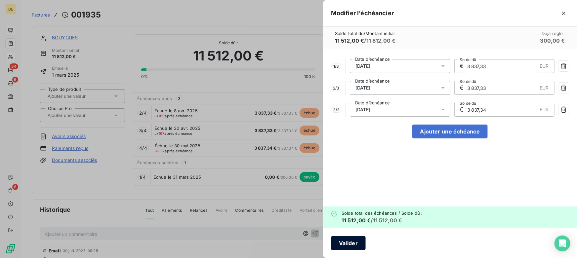
click at [347, 240] on button "Valider" at bounding box center [348, 244] width 35 height 14
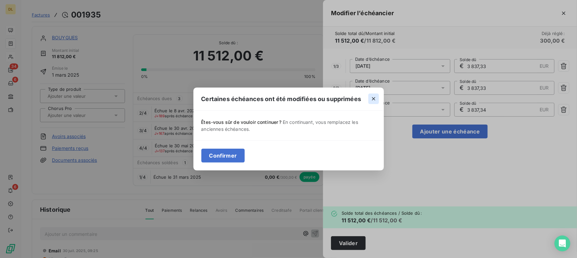
click at [374, 101] on icon "button" at bounding box center [374, 99] width 7 height 7
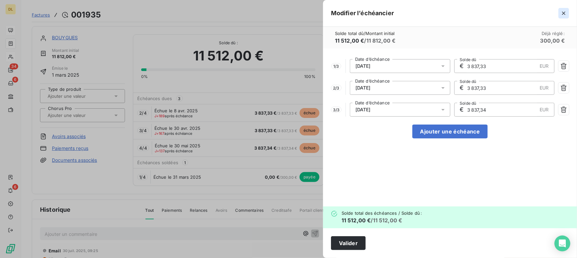
click at [565, 10] on icon "button" at bounding box center [564, 13] width 7 height 7
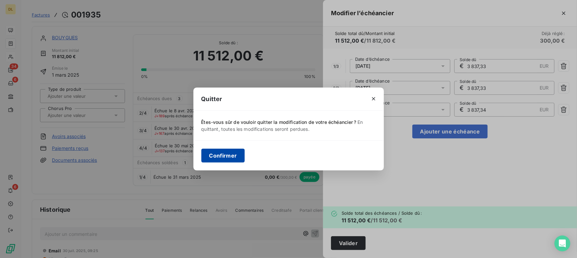
click at [224, 161] on button "Confirmer" at bounding box center [223, 156] width 44 height 14
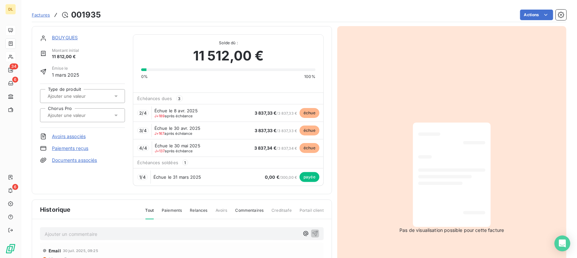
click at [62, 37] on link "BOUYGUES" at bounding box center [65, 38] width 26 height 6
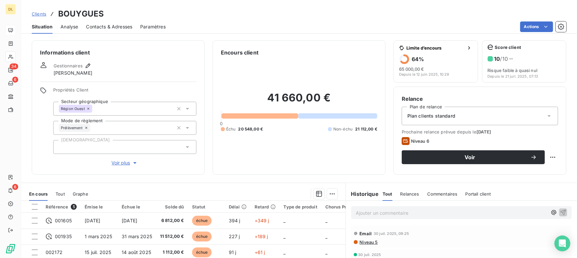
click at [66, 26] on span "Analyse" at bounding box center [70, 26] width 18 height 7
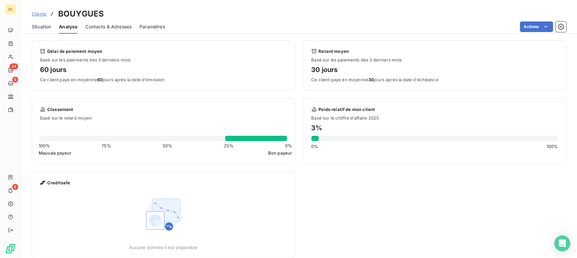
click at [101, 25] on span "Contacts & Adresses" at bounding box center [108, 26] width 46 height 7
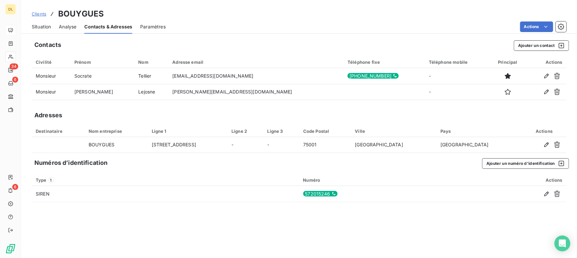
click at [222, 41] on div "Contacts Ajouter un contact" at bounding box center [301, 45] width 535 height 11
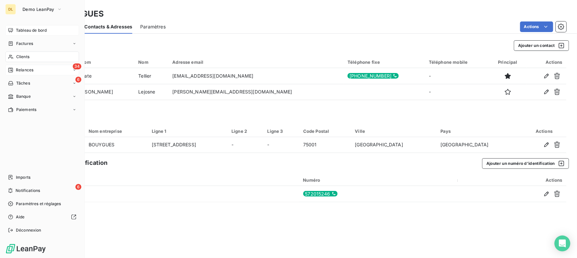
click at [14, 70] on div "Relances" at bounding box center [20, 70] width 25 height 6
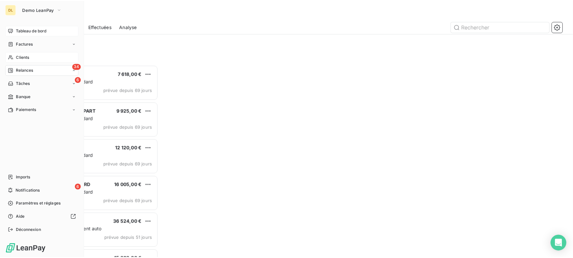
scroll to position [189, 123]
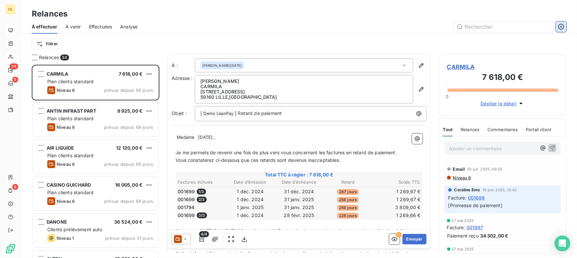
click at [562, 28] on icon "button" at bounding box center [561, 26] width 7 height 7
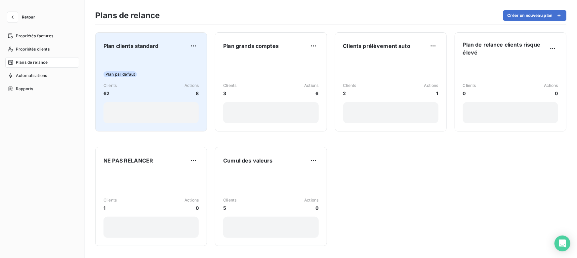
click at [149, 83] on div "Clients 62 Actions 8" at bounding box center [151, 90] width 95 height 14
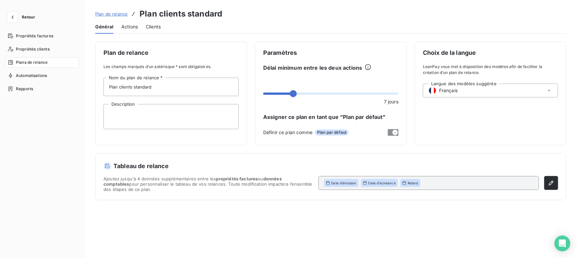
click at [129, 25] on span "Actions" at bounding box center [129, 26] width 17 height 7
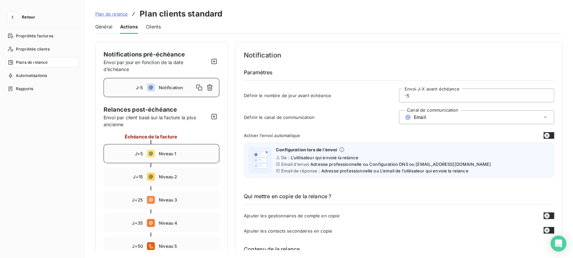
click at [143, 153] on div "J+5 Niveau 1" at bounding box center [162, 153] width 116 height 19
type input "5"
click at [414, 95] on input "5" at bounding box center [476, 95] width 154 height 13
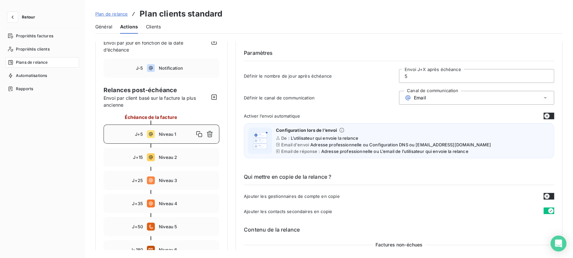
scroll to position [30, 0]
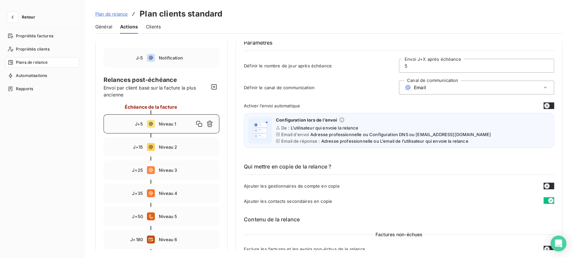
click at [415, 89] on span "Email" at bounding box center [420, 87] width 12 height 5
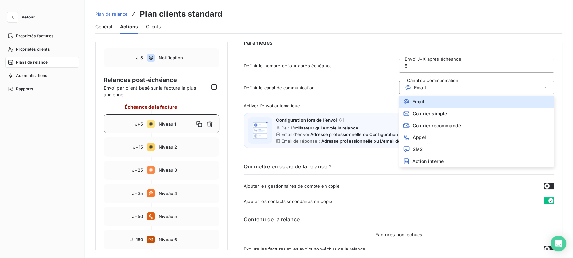
click at [444, 89] on div "Email" at bounding box center [476, 88] width 155 height 14
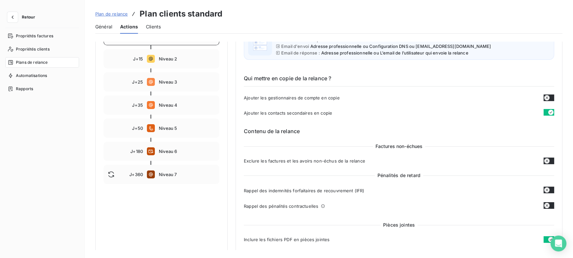
scroll to position [120, 0]
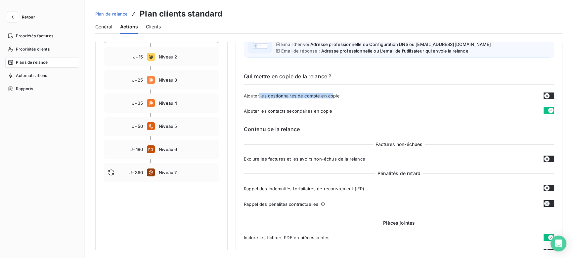
drag, startPoint x: 258, startPoint y: 96, endPoint x: 343, endPoint y: 98, distance: 85.0
click at [335, 99] on div "Qui mettre en copie de la relance ? Ajouter les gestionnaires de compte en copi…" at bounding box center [399, 88] width 310 height 53
click at [343, 98] on div "Ajouter les gestionnaires de compte en copie" at bounding box center [399, 96] width 310 height 7
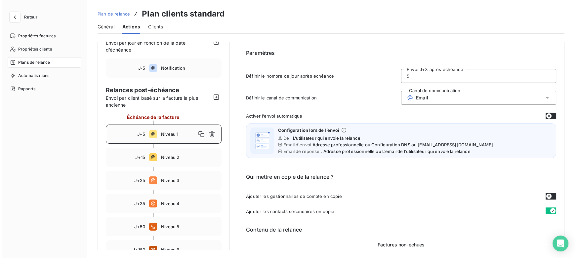
scroll to position [30, 0]
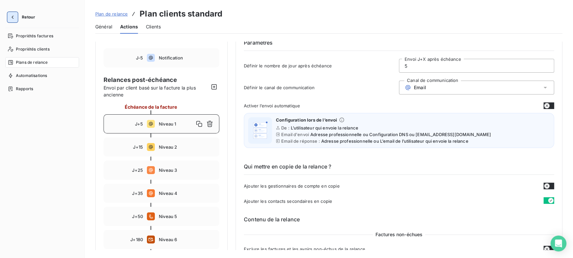
click at [12, 17] on icon "button" at bounding box center [12, 17] width 7 height 7
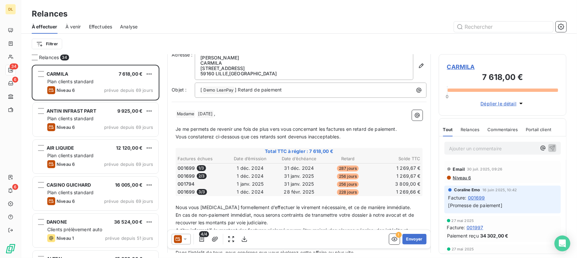
scroll to position [54, 0]
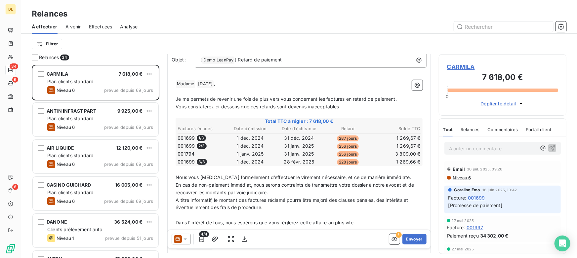
click at [351, 111] on p "﻿" at bounding box center [299, 115] width 247 height 8
click at [392, 240] on icon "button" at bounding box center [395, 240] width 6 height 4
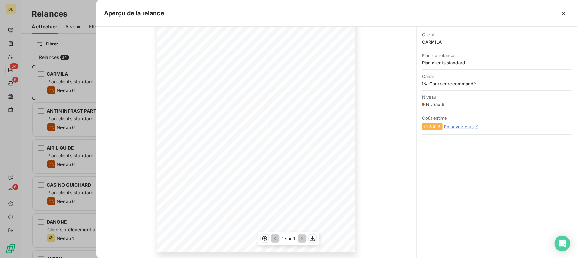
scroll to position [86, 0]
click at [563, 15] on icon "button" at bounding box center [564, 13] width 7 height 7
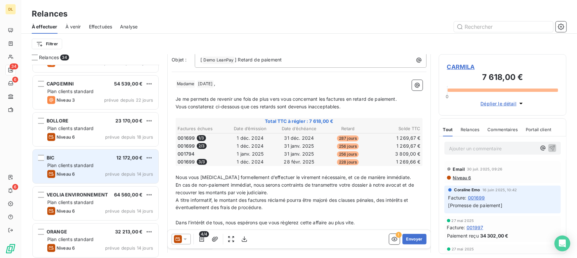
scroll to position [331, 0]
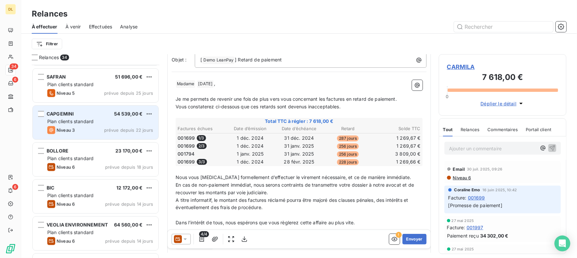
click at [84, 122] on span "Plan clients standard" at bounding box center [70, 122] width 46 height 6
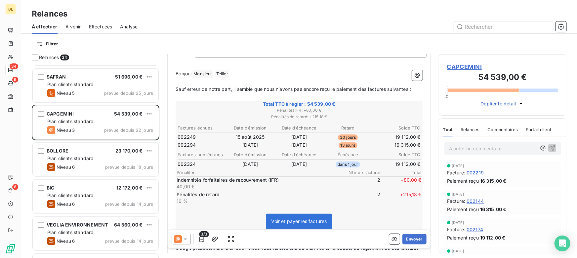
scroll to position [60, 0]
click at [391, 237] on icon "button" at bounding box center [394, 239] width 7 height 7
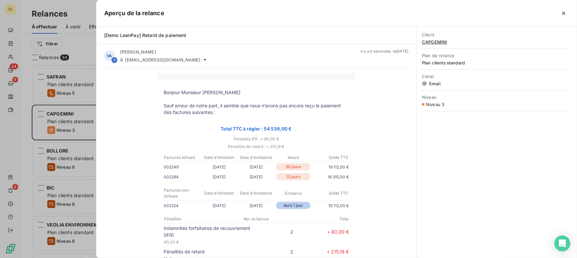
scroll to position [0, 0]
click at [564, 16] on icon "button" at bounding box center [564, 13] width 7 height 7
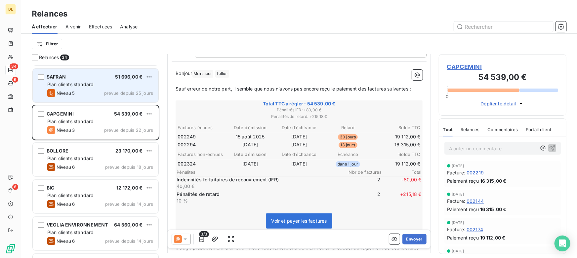
click at [83, 91] on div "Niveau 5 prévue depuis 25 jours" at bounding box center [100, 93] width 106 height 8
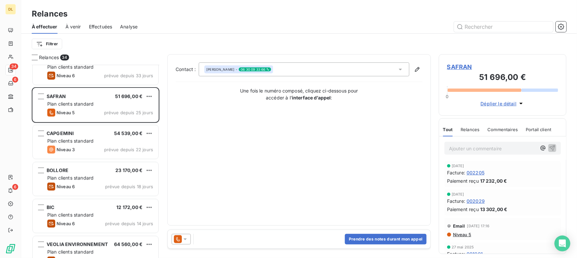
scroll to position [301, 0]
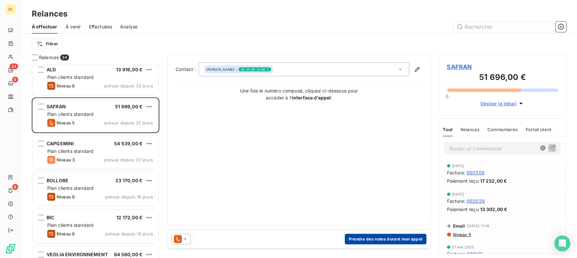
click at [378, 239] on button "Prendre des notes durant mon appel" at bounding box center [386, 239] width 82 height 11
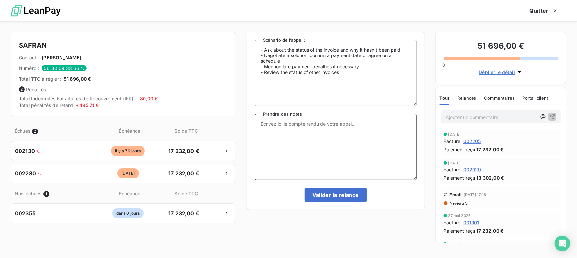
click at [292, 129] on textarea "Prendre des notes" at bounding box center [336, 147] width 162 height 66
click at [543, 7] on button "Quitter" at bounding box center [544, 11] width 45 height 14
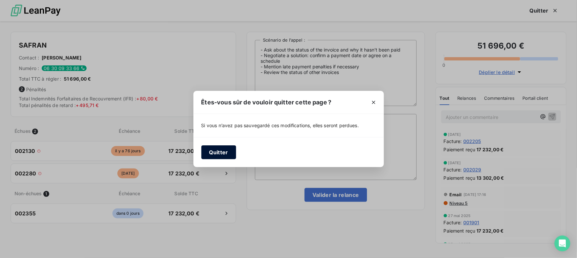
drag, startPoint x: 238, startPoint y: 160, endPoint x: 232, endPoint y: 155, distance: 8.0
click at [236, 159] on div "Quitter" at bounding box center [289, 152] width 191 height 30
click at [226, 152] on button "Quitter" at bounding box center [218, 153] width 35 height 14
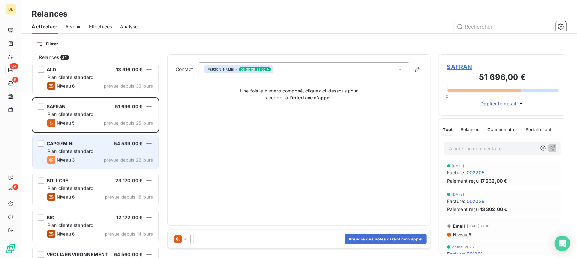
click at [94, 149] on span "Plan clients standard" at bounding box center [70, 152] width 46 height 6
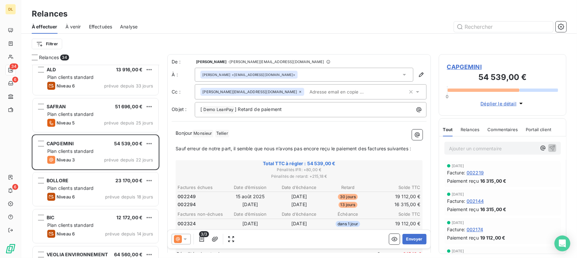
click at [75, 27] on span "À venir" at bounding box center [73, 26] width 16 height 7
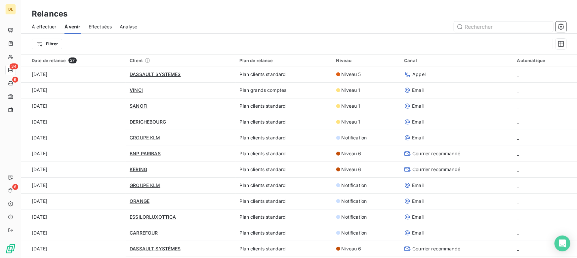
click at [99, 29] on span "Effectuées" at bounding box center [100, 26] width 23 height 7
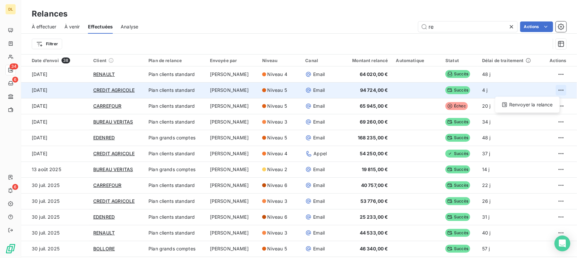
click at [557, 96] on div "Renvoyer la relance" at bounding box center [561, 90] width 11 height 11
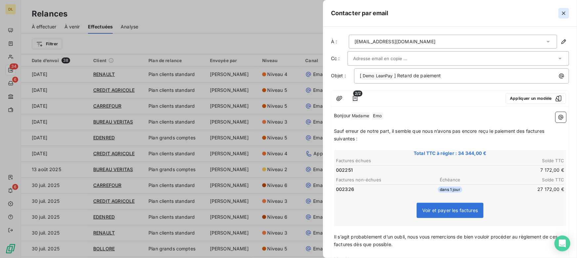
click at [565, 12] on icon "button" at bounding box center [563, 13] width 3 height 3
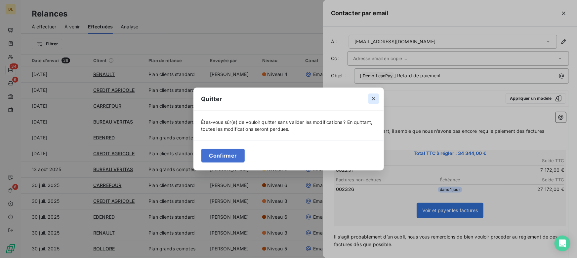
click at [375, 96] on icon "button" at bounding box center [374, 99] width 7 height 7
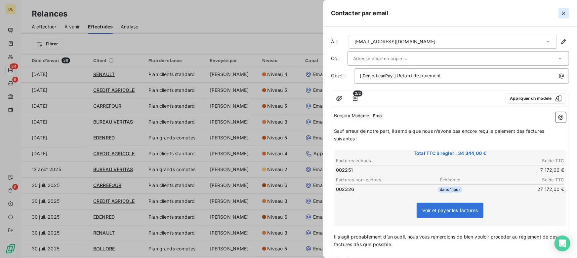
click at [564, 15] on icon "button" at bounding box center [564, 13] width 7 height 7
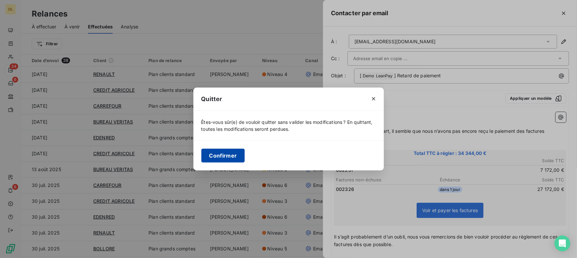
click at [238, 153] on button "Confirmer" at bounding box center [223, 156] width 44 height 14
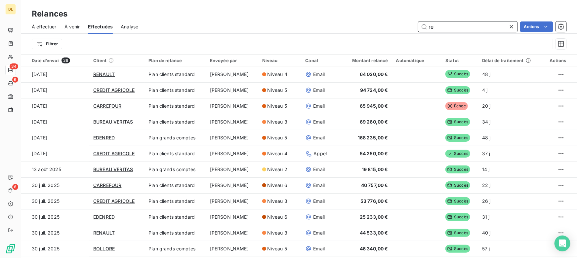
click at [501, 27] on input "re" at bounding box center [467, 27] width 99 height 11
click at [129, 25] on span "Analyse" at bounding box center [130, 26] width 18 height 7
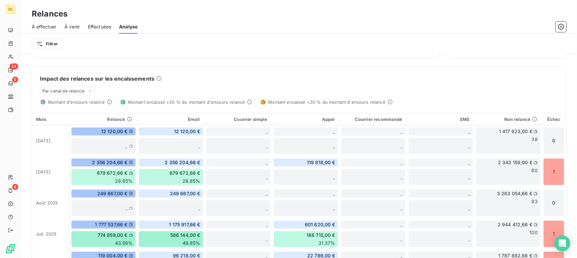
scroll to position [180, 0]
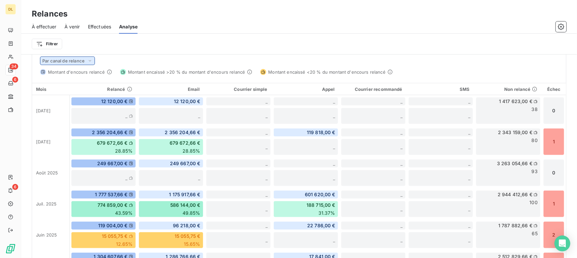
click at [78, 60] on span "Par canal de relance" at bounding box center [63, 60] width 42 height 5
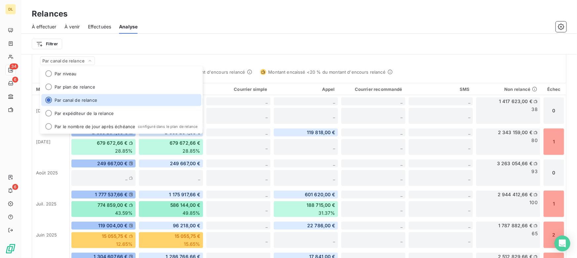
click at [121, 52] on div "Filtrer" at bounding box center [299, 44] width 535 height 21
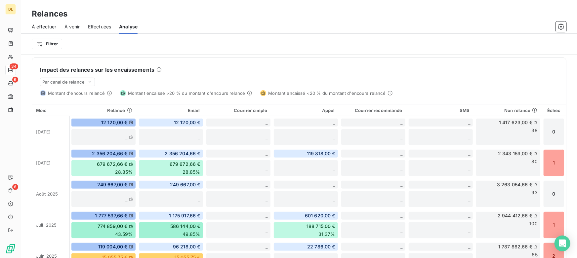
scroll to position [108, 0]
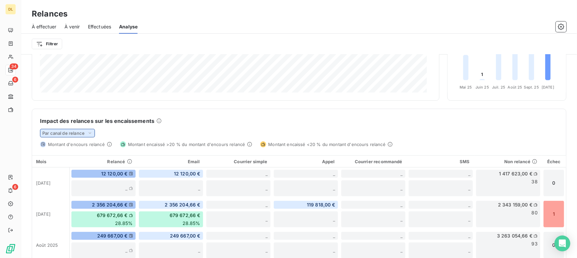
click at [65, 134] on span "Par canal de relance" at bounding box center [63, 133] width 42 height 5
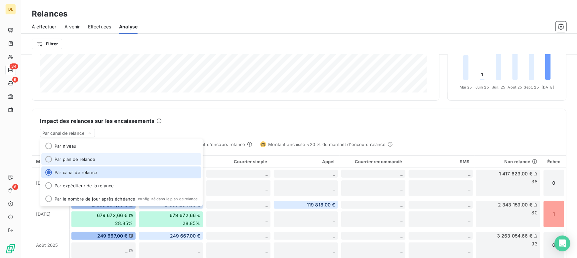
click at [71, 155] on li "Par plan de relance" at bounding box center [121, 159] width 160 height 12
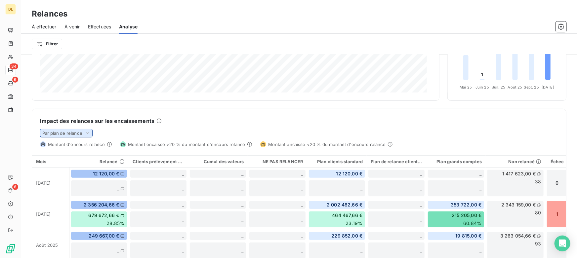
click at [73, 133] on span "Par plan de relance" at bounding box center [62, 133] width 40 height 5
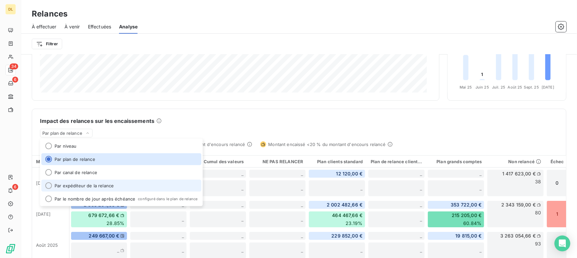
click at [102, 183] on li "Par expéditeur de la relance" at bounding box center [121, 186] width 160 height 12
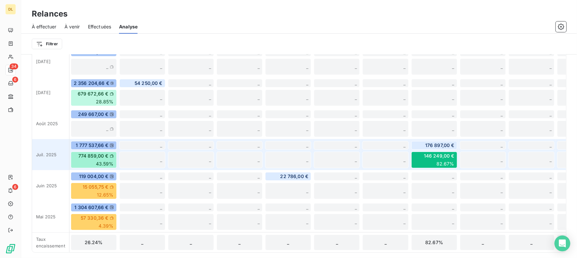
scroll to position [200, 0]
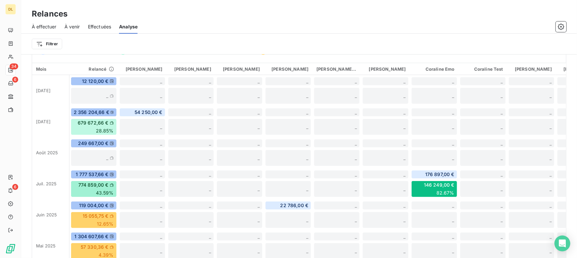
click at [46, 26] on span "À effectuer" at bounding box center [44, 26] width 25 height 7
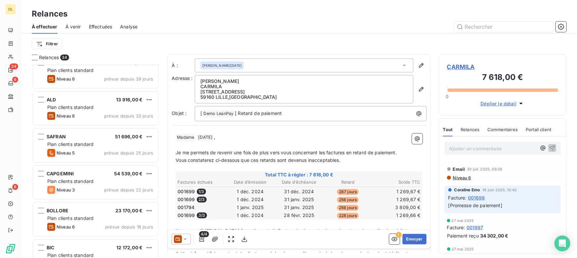
scroll to position [301, 0]
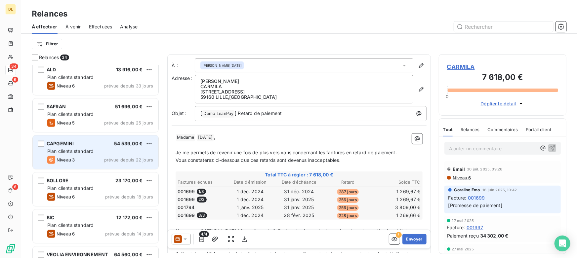
click at [78, 155] on div "CAPGEMINI 54 539,00 € Plan clients standard Niveau 3 prévue depuis 22 jours" at bounding box center [96, 153] width 126 height 34
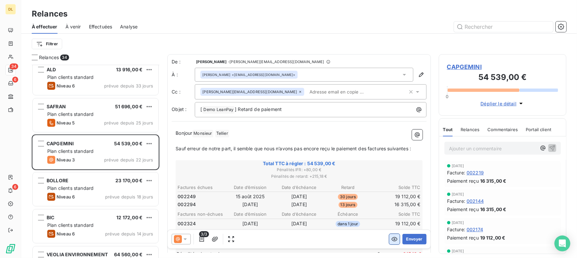
click at [391, 240] on icon "button" at bounding box center [394, 239] width 7 height 7
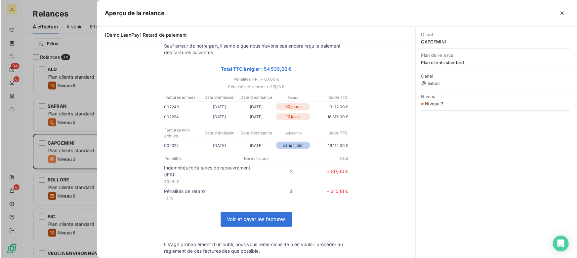
scroll to position [189, 123]
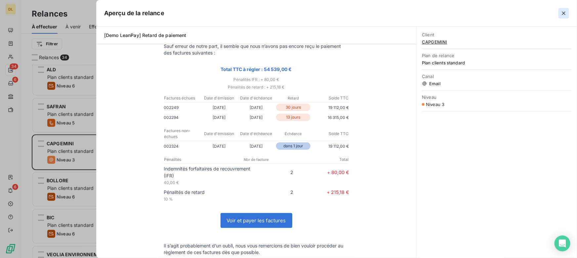
click at [563, 14] on icon "button" at bounding box center [563, 13] width 3 height 3
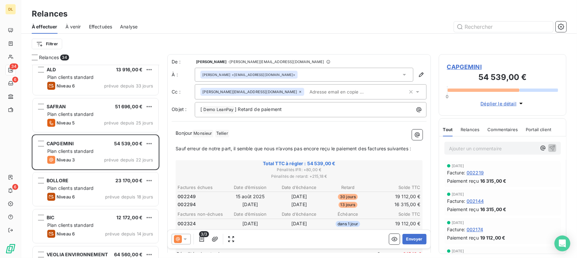
click at [204, 16] on div "Relances" at bounding box center [299, 14] width 556 height 12
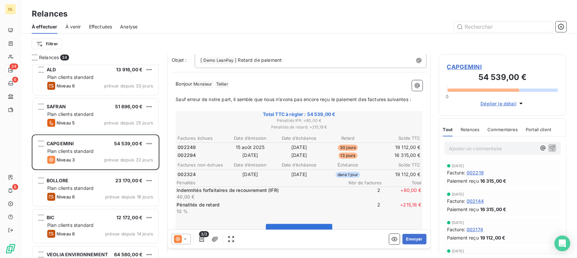
scroll to position [60, 0]
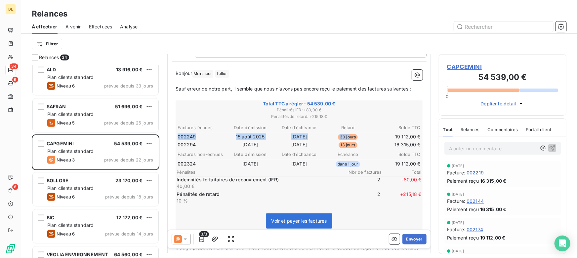
drag, startPoint x: 178, startPoint y: 136, endPoint x: 347, endPoint y: 134, distance: 169.0
click at [347, 134] on tr "002249 [DATE] [DATE] 30 jours 19 112,00 €" at bounding box center [299, 136] width 244 height 7
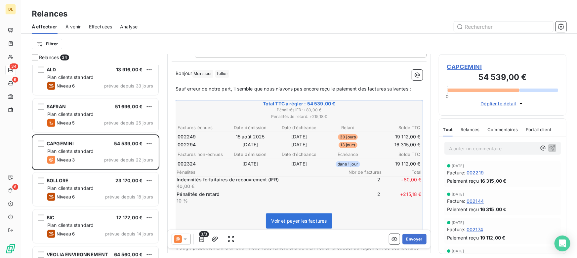
click at [354, 135] on span "30 jours" at bounding box center [348, 137] width 20 height 6
drag, startPoint x: 179, startPoint y: 154, endPoint x: 222, endPoint y: 153, distance: 43.0
click at [222, 153] on th "Factures non-échues" at bounding box center [201, 154] width 48 height 7
click at [221, 153] on th "Factures non-échues" at bounding box center [201, 154] width 48 height 7
drag, startPoint x: 306, startPoint y: 102, endPoint x: 336, endPoint y: 103, distance: 30.5
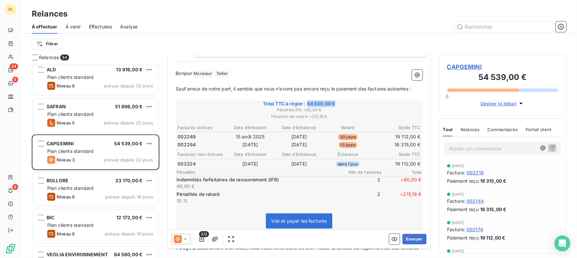
click at [336, 103] on span "Total TTC à régler : 54 539,00 €" at bounding box center [299, 104] width 245 height 7
click at [338, 103] on span "Total TTC à régler : 54 539,00 €" at bounding box center [299, 104] width 245 height 7
drag, startPoint x: 283, startPoint y: 161, endPoint x: 335, endPoint y: 159, distance: 52.3
click at [335, 160] on tr "002324 [DATE] [DATE] dans 1 jour 19 112,00 €" at bounding box center [299, 163] width 244 height 7
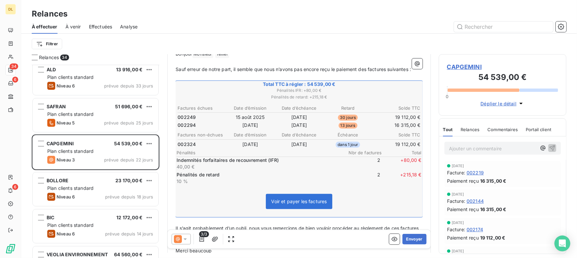
scroll to position [90, 0]
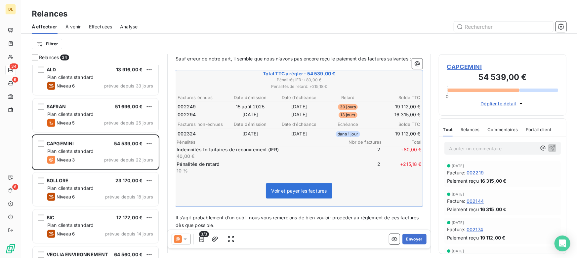
click at [102, 24] on span "Effectuées" at bounding box center [100, 26] width 23 height 7
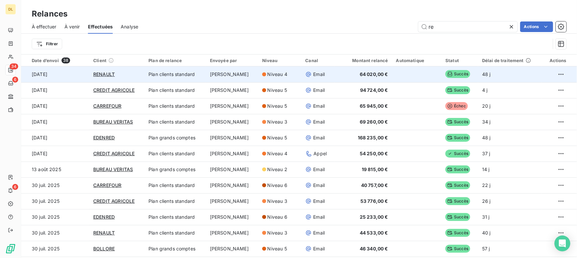
click at [239, 75] on td "[PERSON_NAME]" at bounding box center [232, 74] width 52 height 16
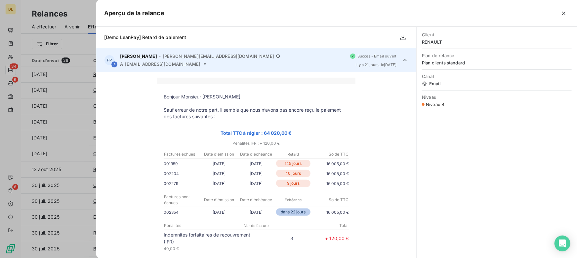
click at [395, 63] on div "HP Henry Pécuchet - [EMAIL_ADDRESS][DOMAIN_NAME] À [EMAIL_ADDRESS][DOMAIN_NAME]…" at bounding box center [256, 60] width 320 height 24
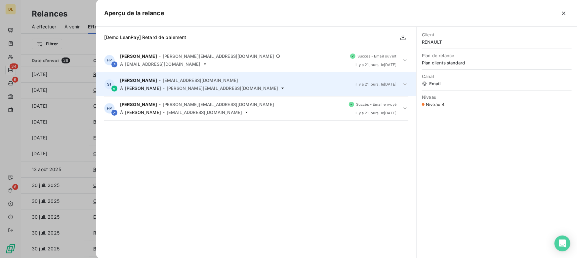
click at [394, 83] on span "[DATE] , le [DATE]" at bounding box center [376, 84] width 41 height 4
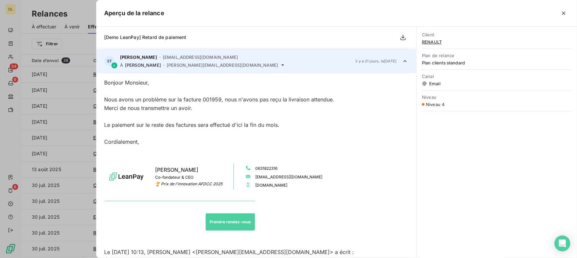
scroll to position [24, 0]
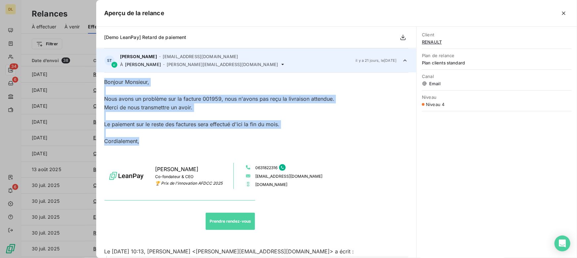
drag, startPoint x: 100, startPoint y: 80, endPoint x: 317, endPoint y: 144, distance: 225.9
click at [321, 139] on div "Le paiement sur le reste des factures sera effectué d'ici la fin du mois. Cordi…" at bounding box center [256, 132] width 304 height 25
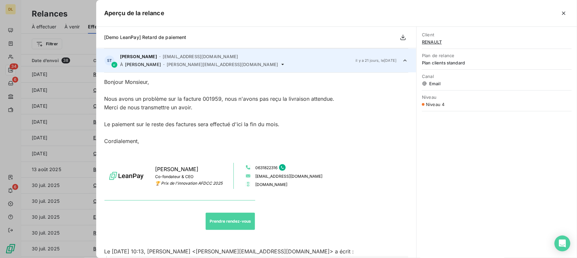
click at [402, 64] on div at bounding box center [405, 60] width 7 height 13
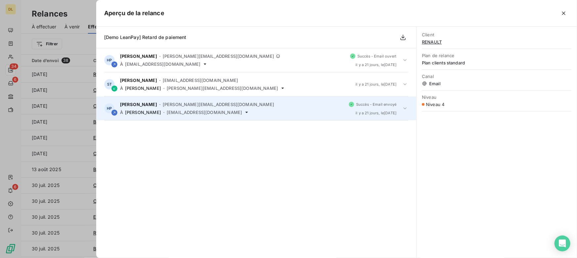
click at [326, 112] on div "À Socrate Tellier - [EMAIL_ADDRESS][DOMAIN_NAME]" at bounding box center [232, 112] width 224 height 5
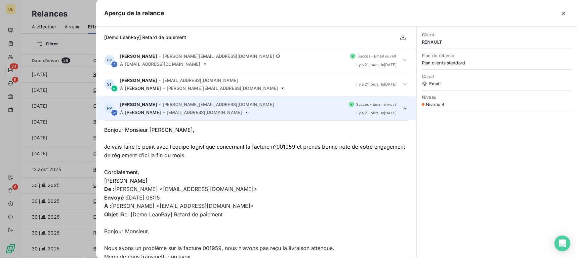
scroll to position [48, 0]
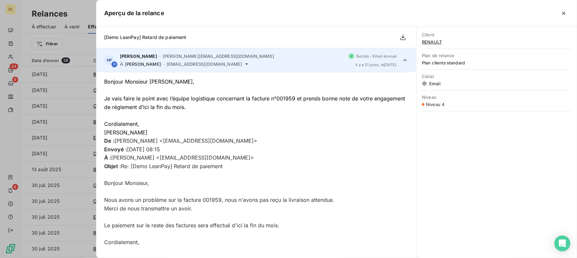
click at [402, 63] on icon at bounding box center [405, 60] width 7 height 7
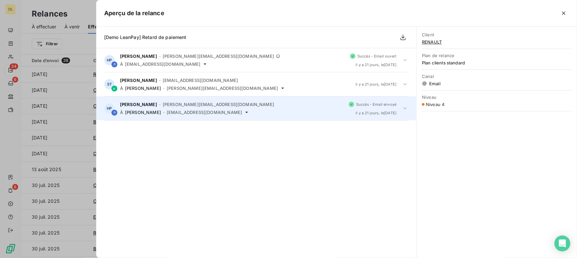
scroll to position [0, 0]
click at [567, 14] on icon "button" at bounding box center [564, 13] width 7 height 7
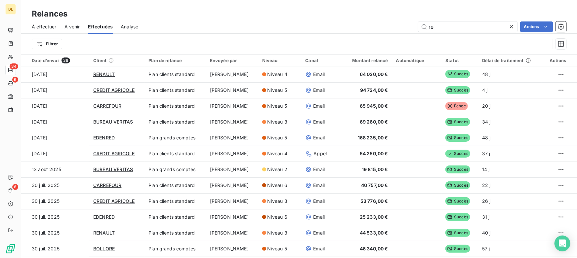
click at [46, 26] on span "À effectuer" at bounding box center [44, 26] width 25 height 7
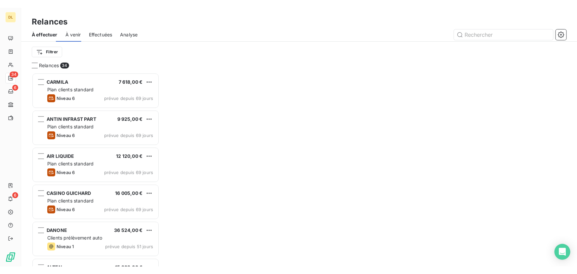
scroll to position [189, 123]
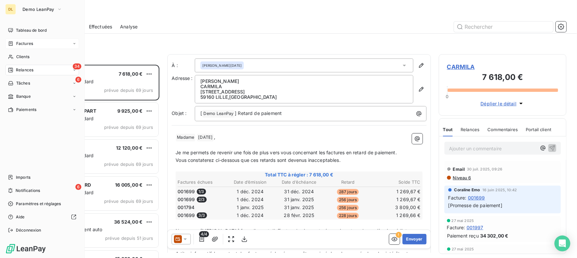
click at [15, 44] on div "Factures" at bounding box center [20, 44] width 25 height 6
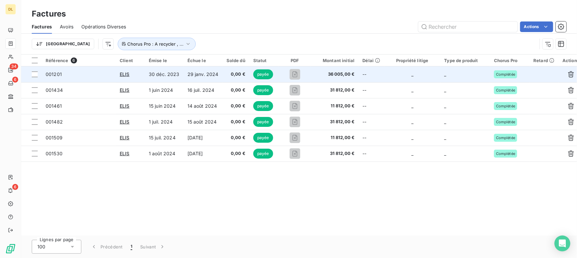
click at [155, 74] on td "30 déc. 2023" at bounding box center [164, 74] width 39 height 16
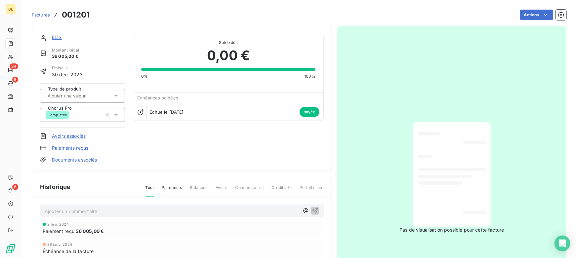
click at [78, 158] on link "Documents associés" at bounding box center [74, 160] width 45 height 7
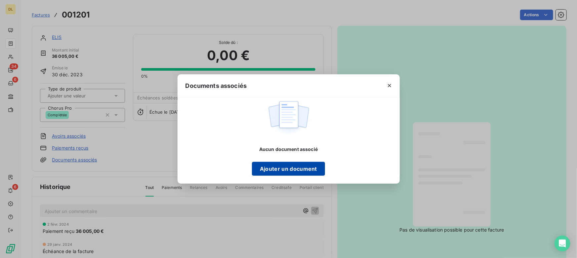
click at [282, 167] on button "Ajouter un document" at bounding box center [288, 169] width 73 height 14
click at [389, 84] on icon "button" at bounding box center [389, 85] width 7 height 7
